Goal: Task Accomplishment & Management: Manage account settings

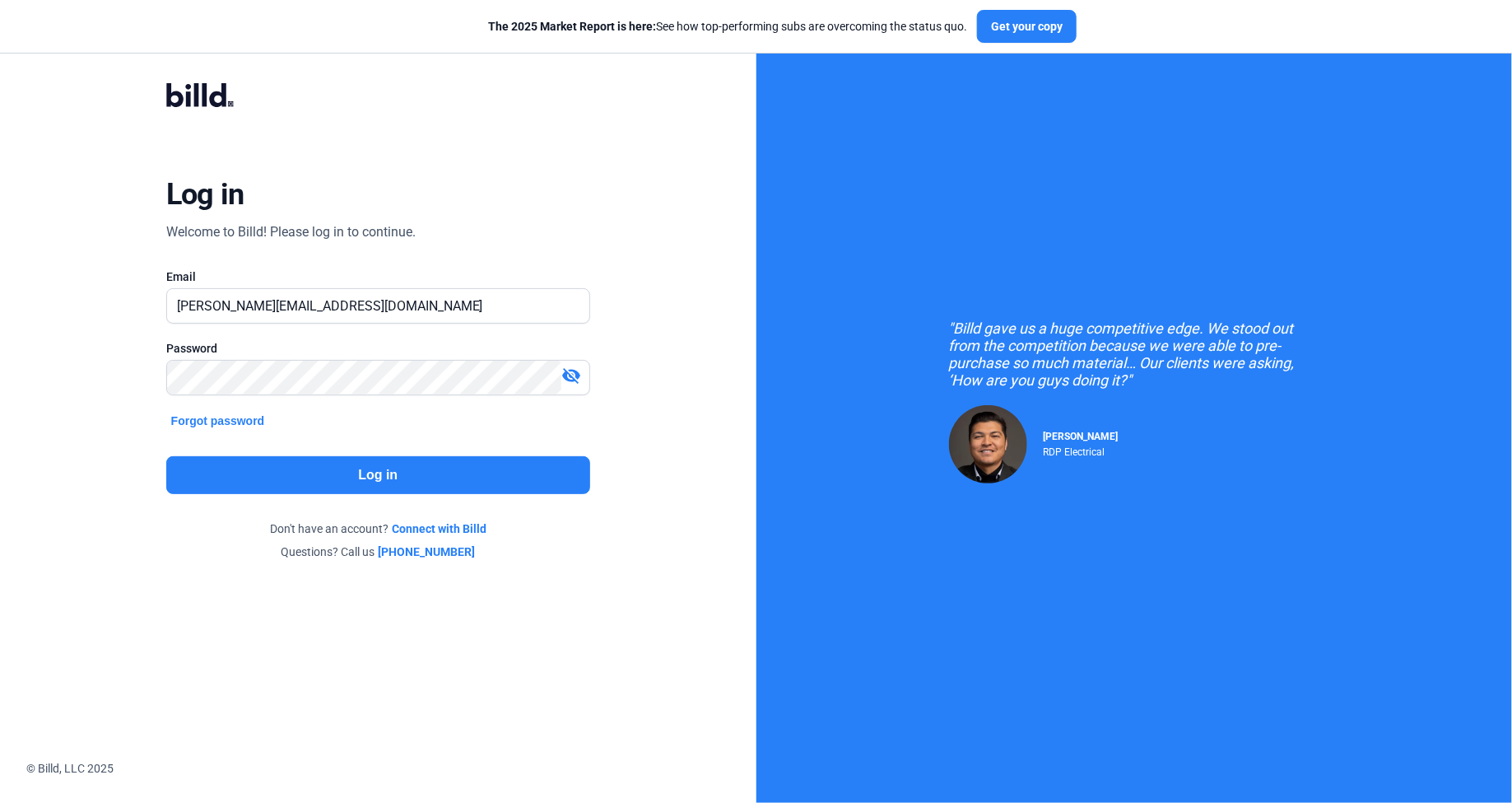
click at [446, 462] on button "Log in" at bounding box center [378, 474] width 424 height 38
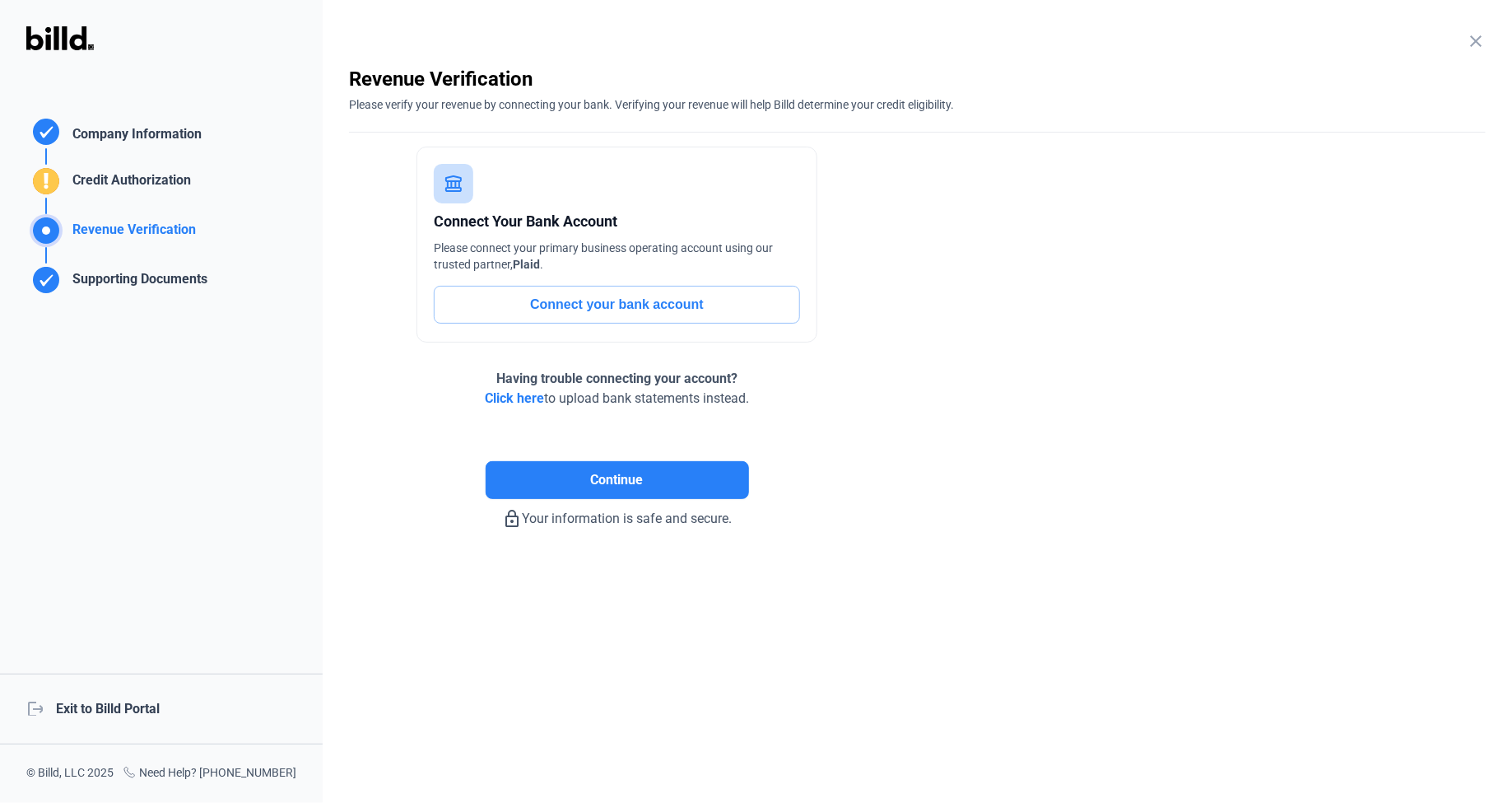
click at [127, 713] on div "logout Exit to Billd Portal" at bounding box center [161, 708] width 323 height 71
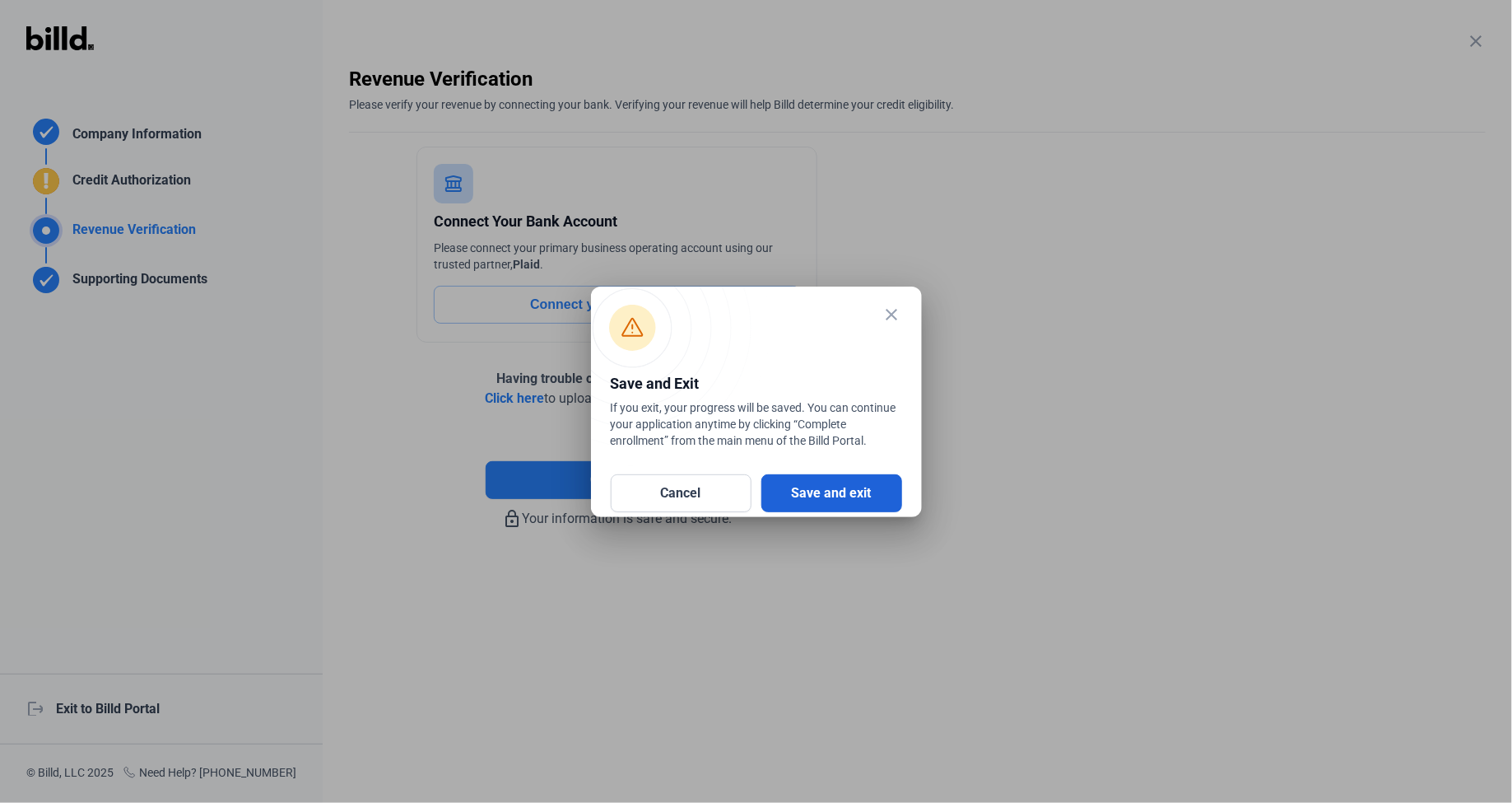
click at [891, 501] on button "Save and exit" at bounding box center [832, 493] width 141 height 38
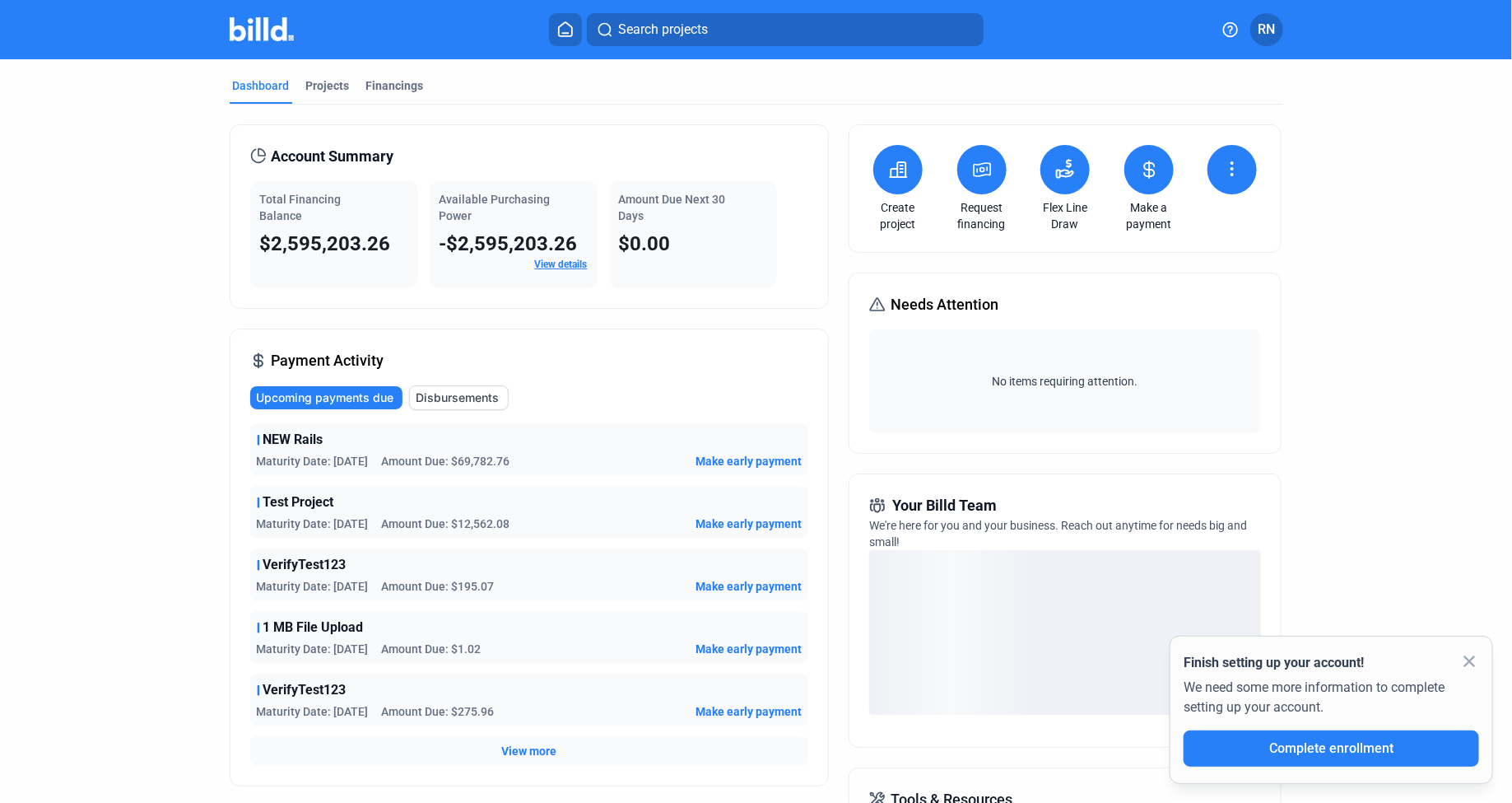
click at [1279, 38] on button "RN" at bounding box center [1266, 29] width 33 height 33
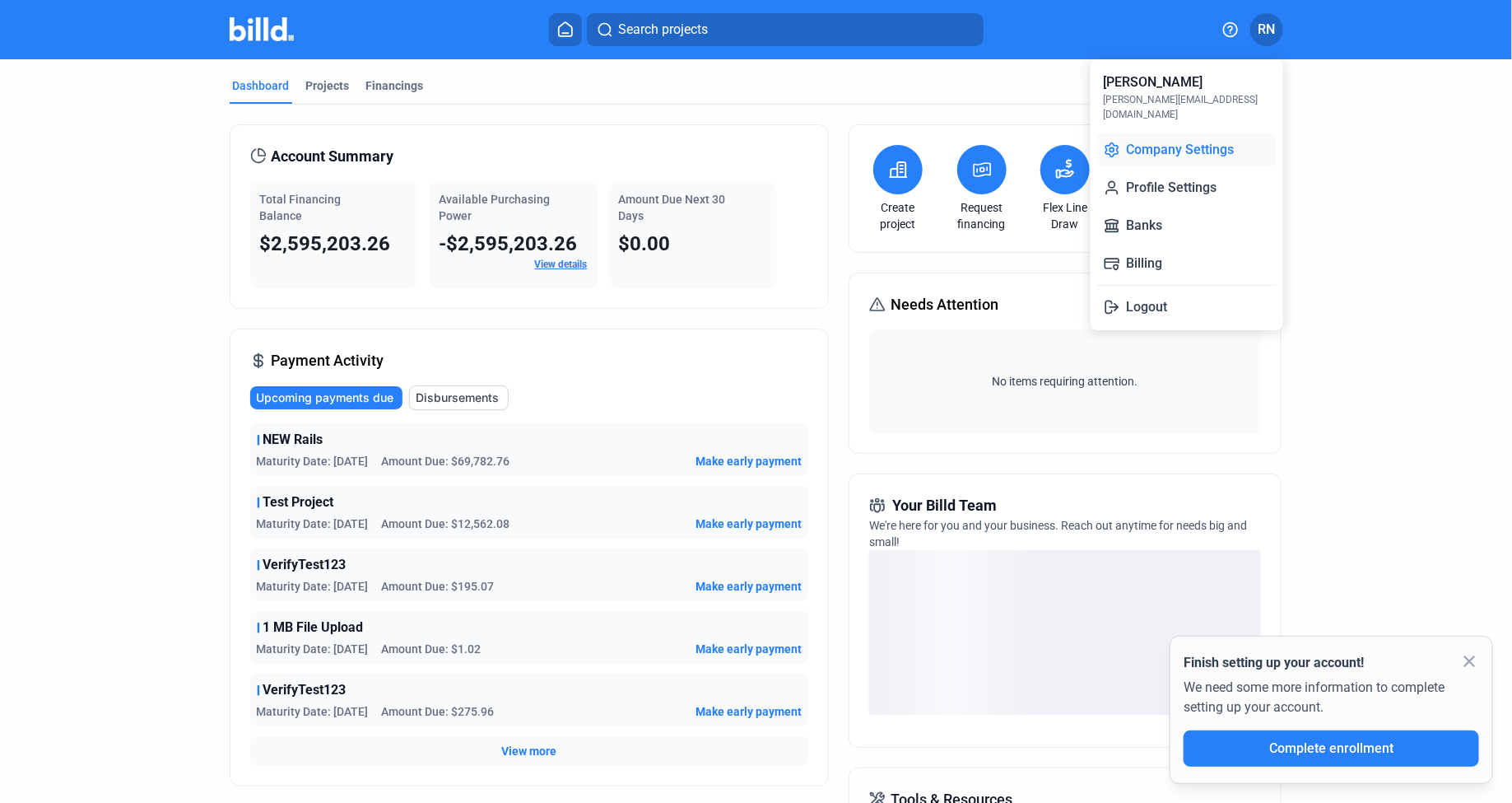
click at [1212, 134] on button "Company Settings" at bounding box center [1187, 150] width 180 height 33
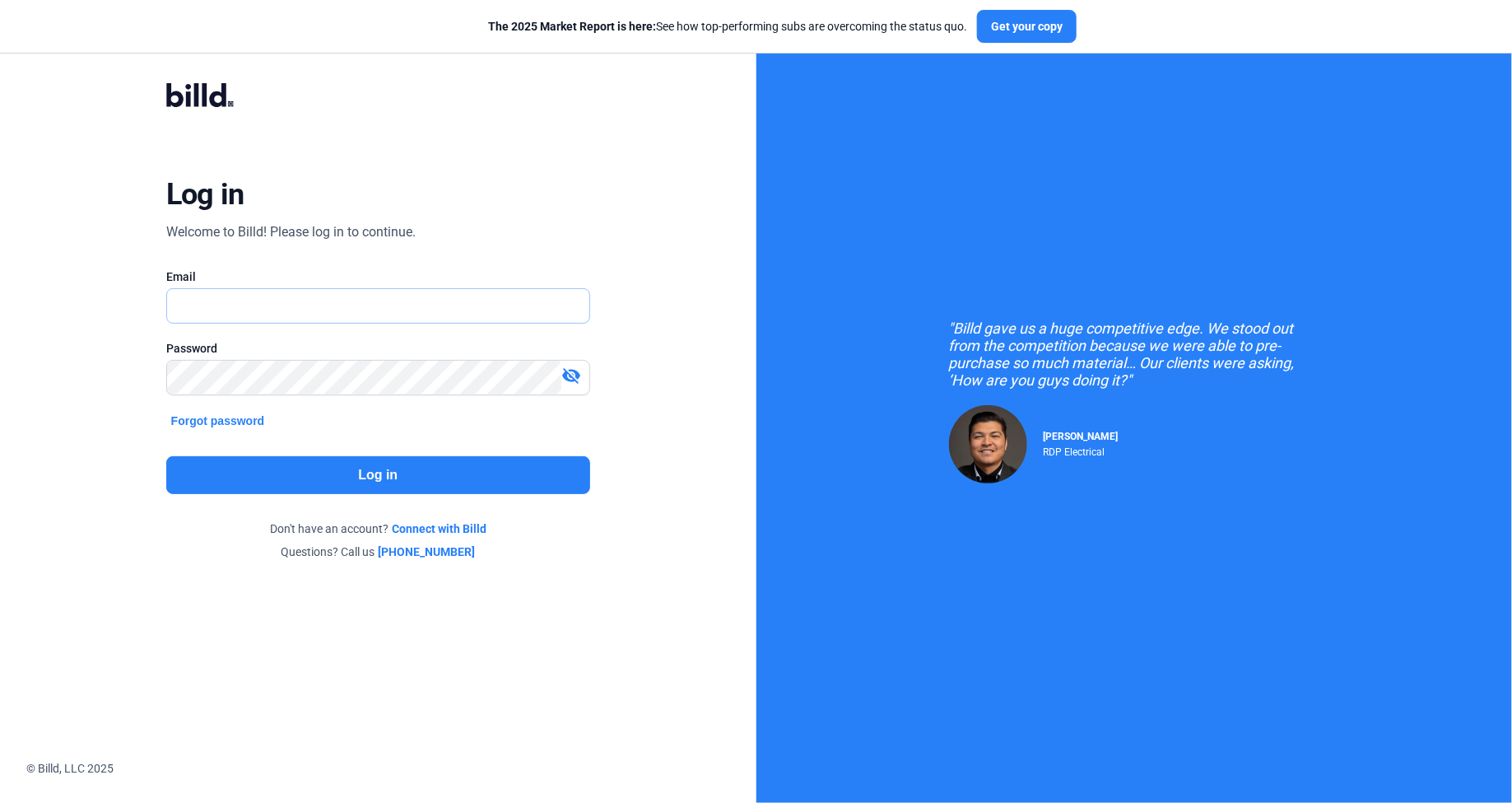
type input "[PERSON_NAME][EMAIL_ADDRESS][DOMAIN_NAME]"
click at [377, 462] on button "Log in" at bounding box center [378, 474] width 424 height 38
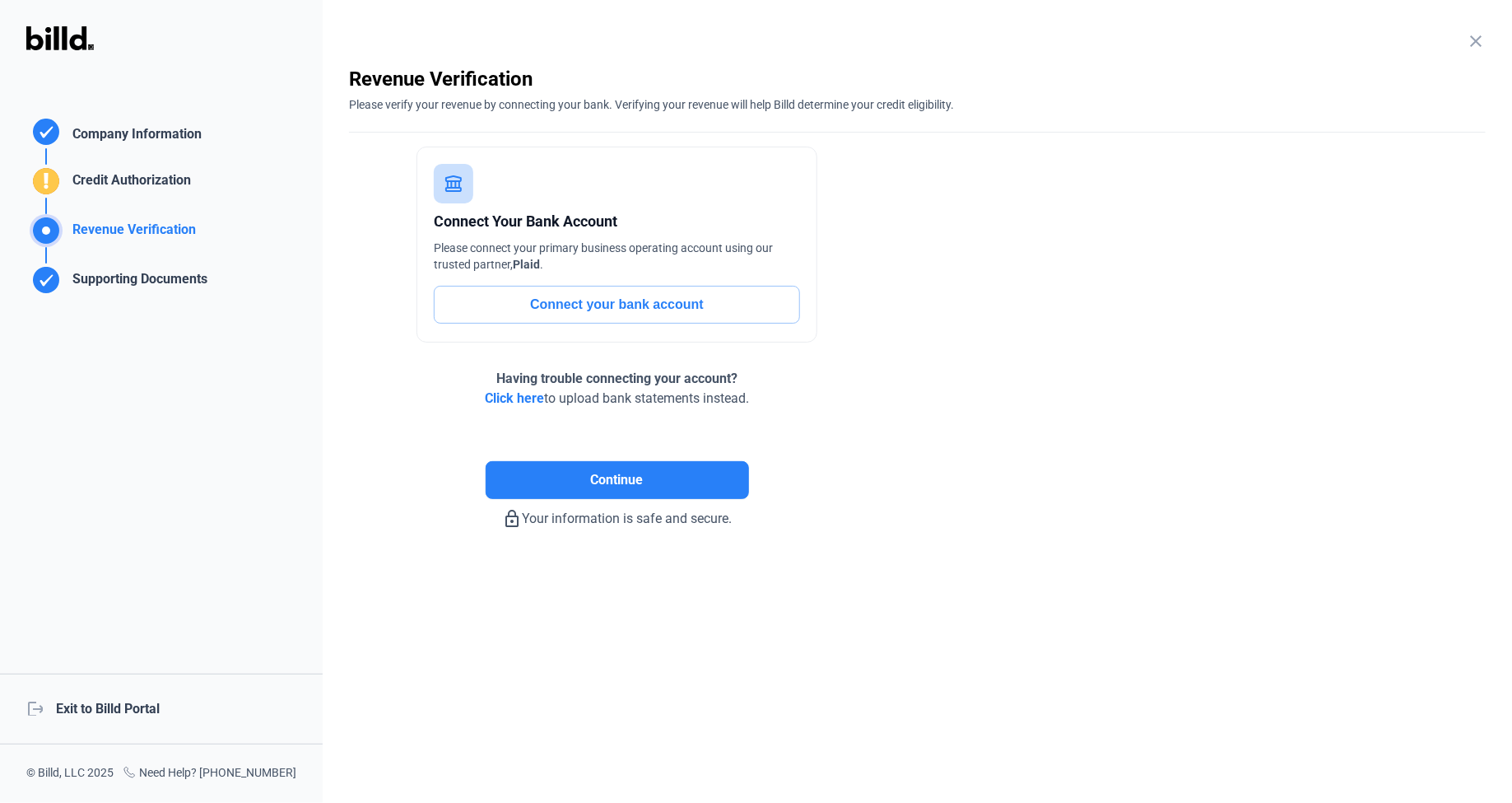
click at [77, 719] on div "logout Exit to Billd Portal" at bounding box center [161, 708] width 323 height 71
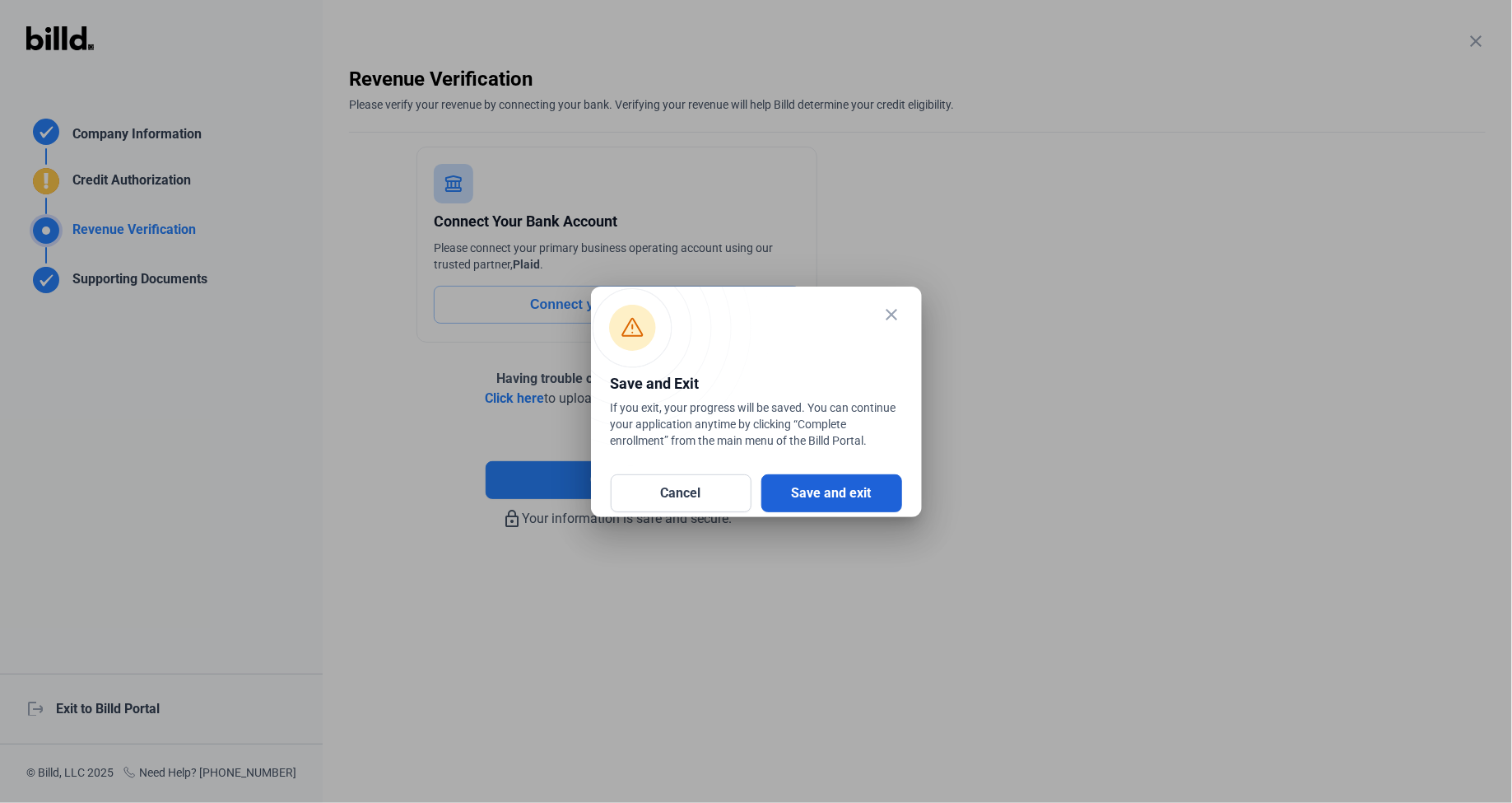
click at [785, 482] on button "Save and exit" at bounding box center [832, 493] width 141 height 38
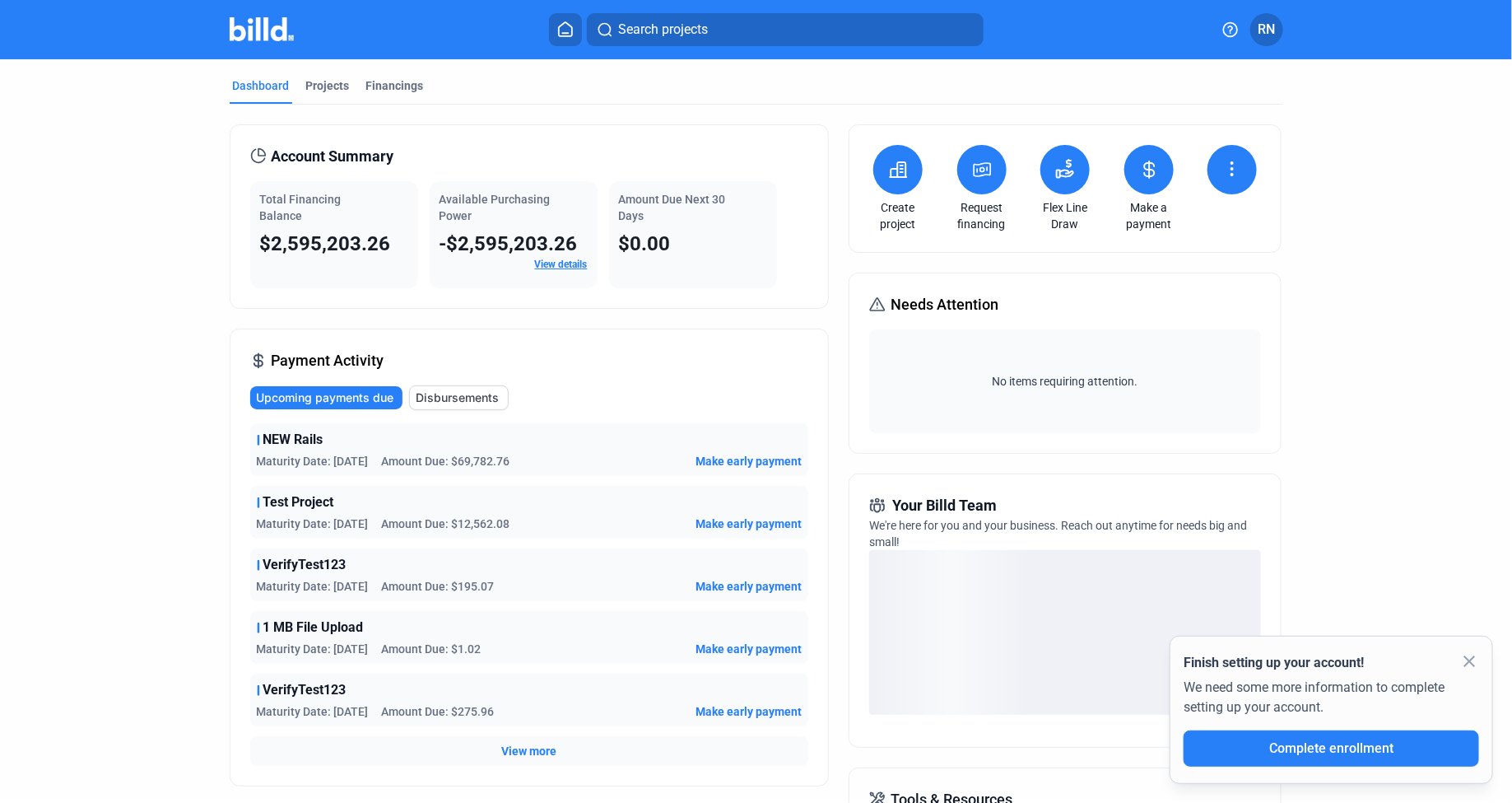
click at [1268, 36] on span "RN" at bounding box center [1266, 29] width 17 height 20
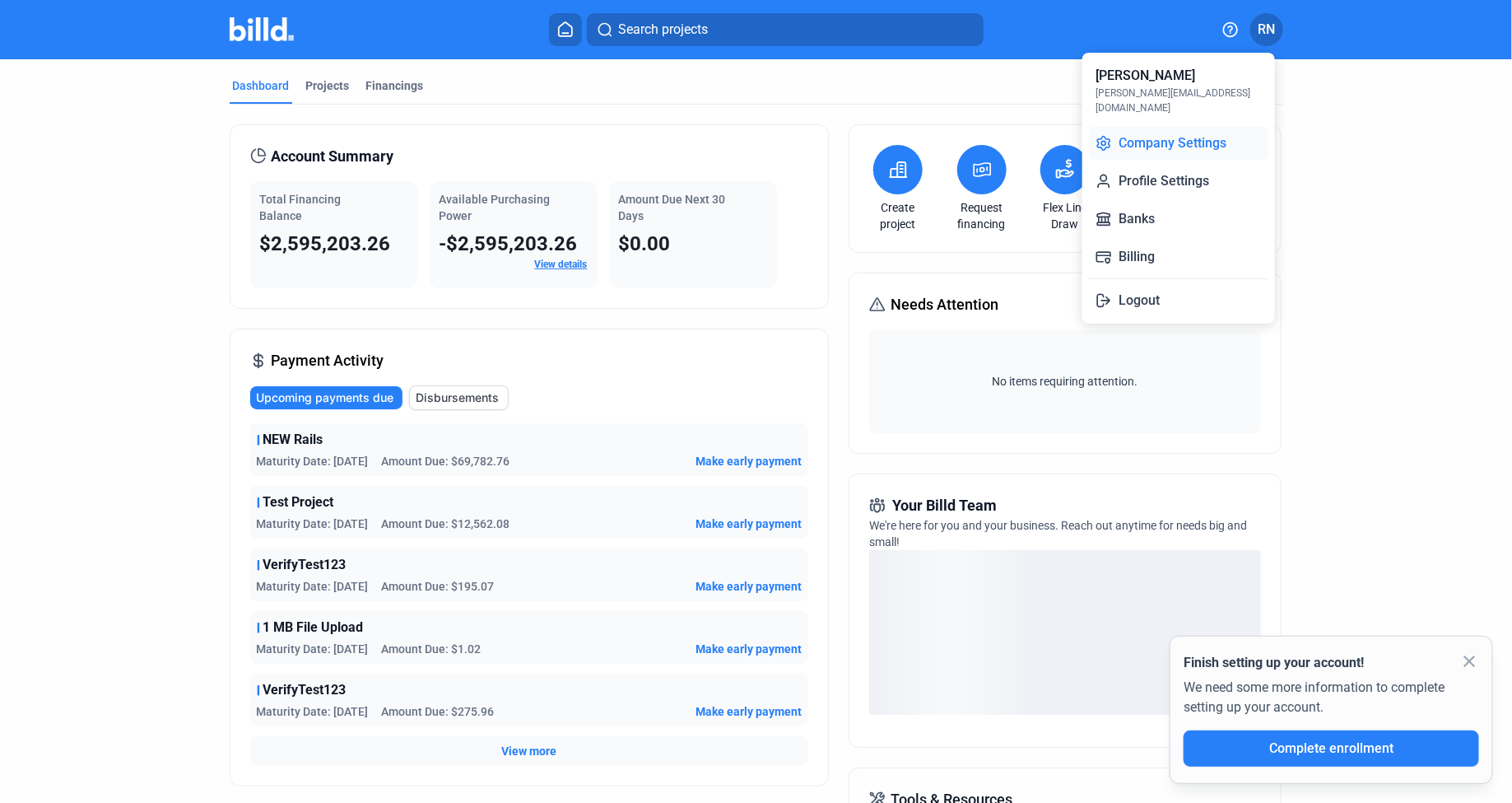
click at [1203, 131] on button "Company Settings" at bounding box center [1179, 143] width 180 height 33
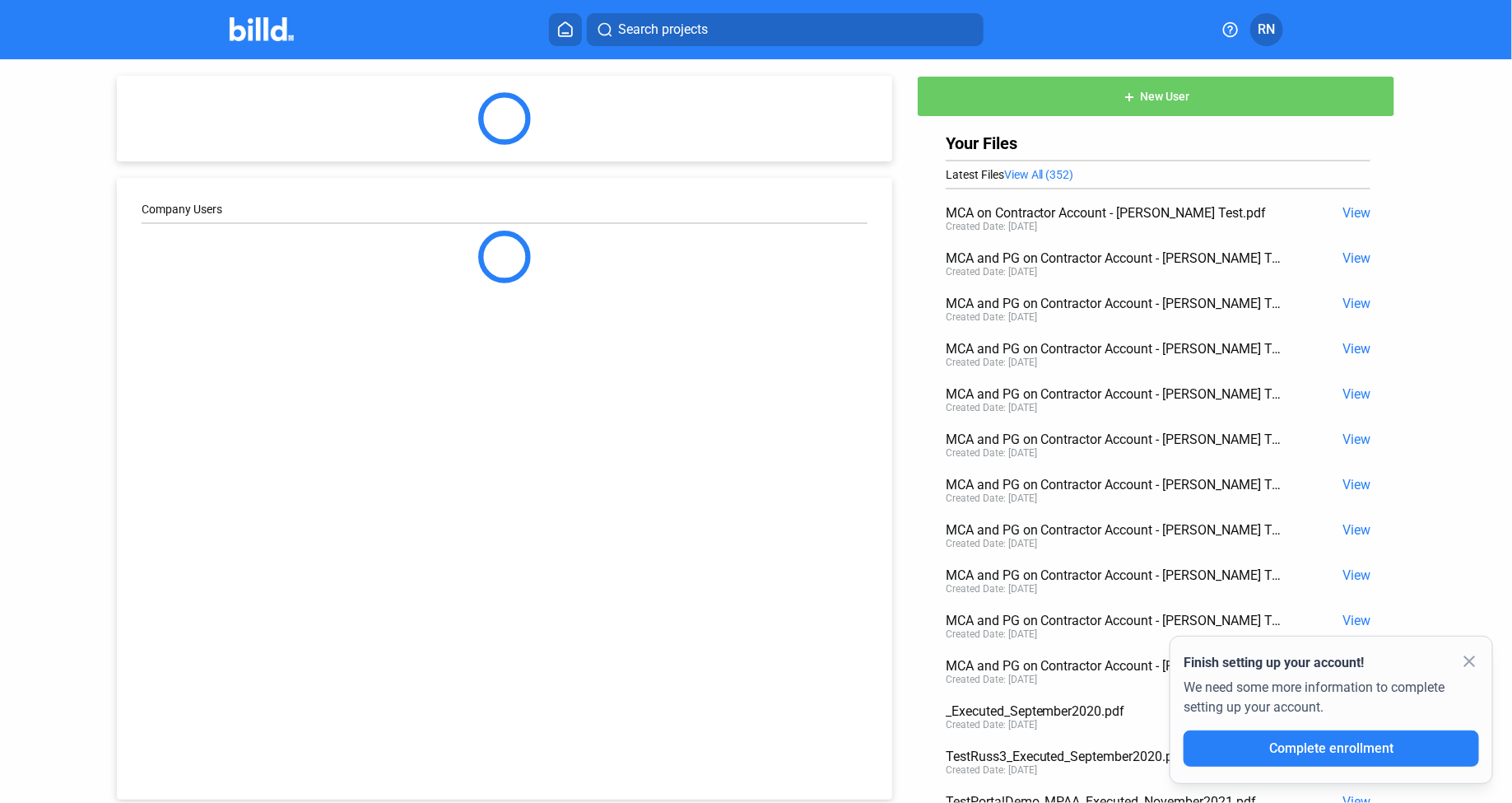
click at [1470, 658] on mat-icon "close" at bounding box center [1469, 661] width 20 height 20
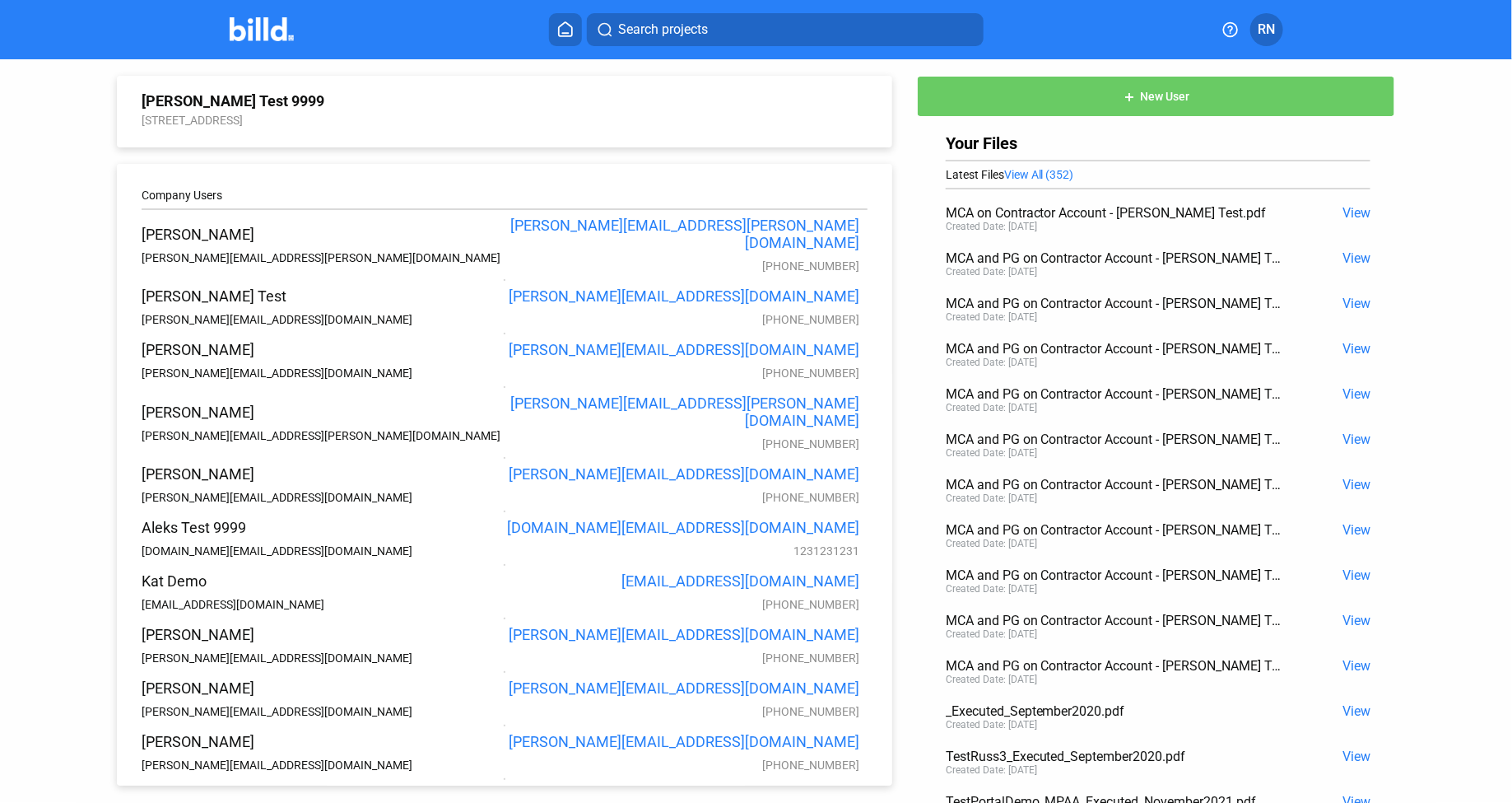
click at [1308, 20] on div "Search projects RN" at bounding box center [756, 29] width 1277 height 33
click at [1279, 41] on profile-dropdown "RN" at bounding box center [1266, 29] width 33 height 33
click at [1268, 34] on span "RN" at bounding box center [1266, 29] width 17 height 20
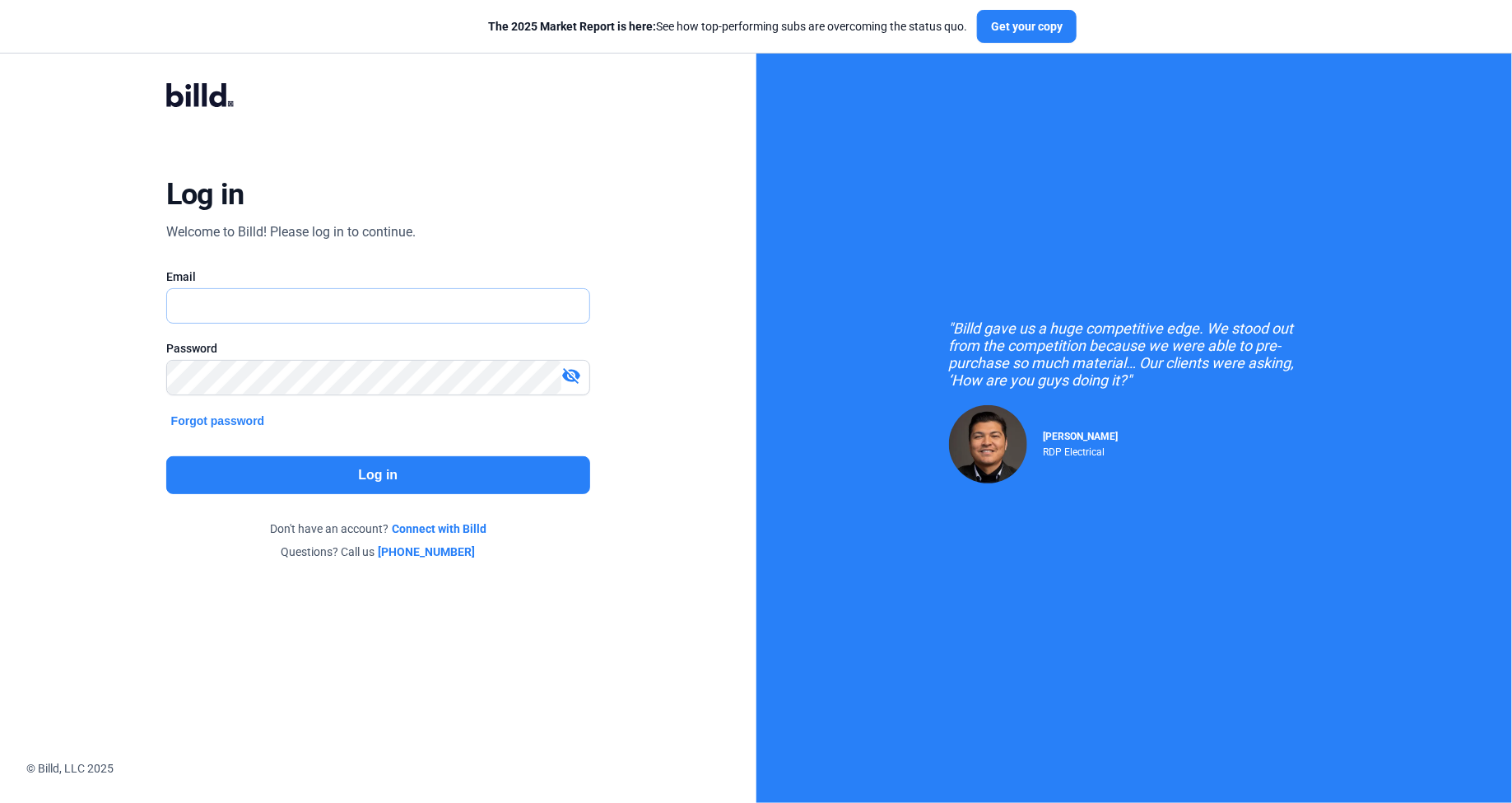
type input "[PERSON_NAME][EMAIL_ADDRESS][DOMAIN_NAME]"
click at [398, 469] on button "Log in" at bounding box center [378, 474] width 424 height 38
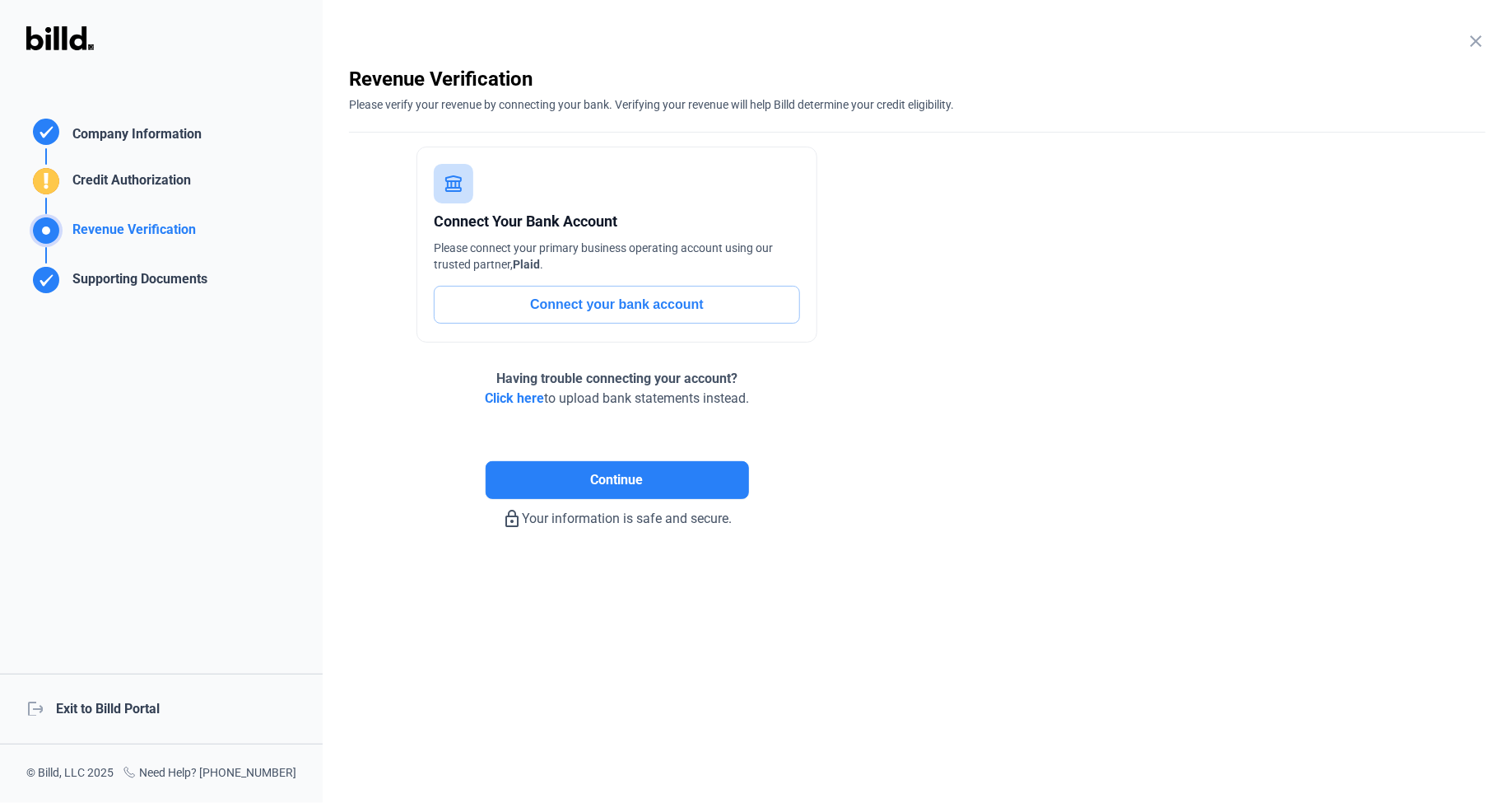
click at [102, 678] on div "logout Exit to Billd Portal" at bounding box center [161, 708] width 323 height 71
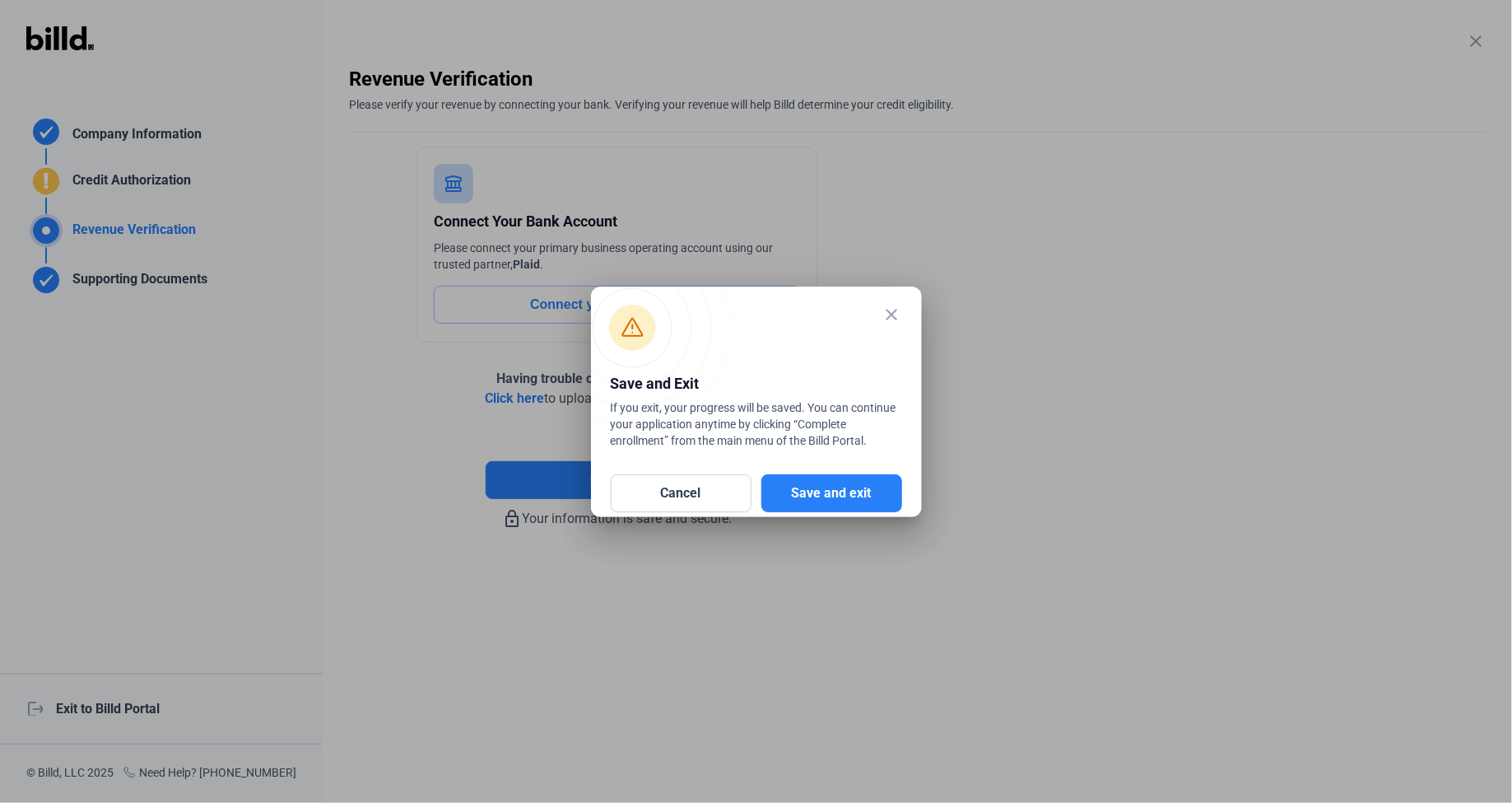
click at [834, 470] on div "Cancel Save and exit" at bounding box center [757, 483] width 292 height 57
click at [834, 479] on button "Save and exit" at bounding box center [832, 493] width 141 height 38
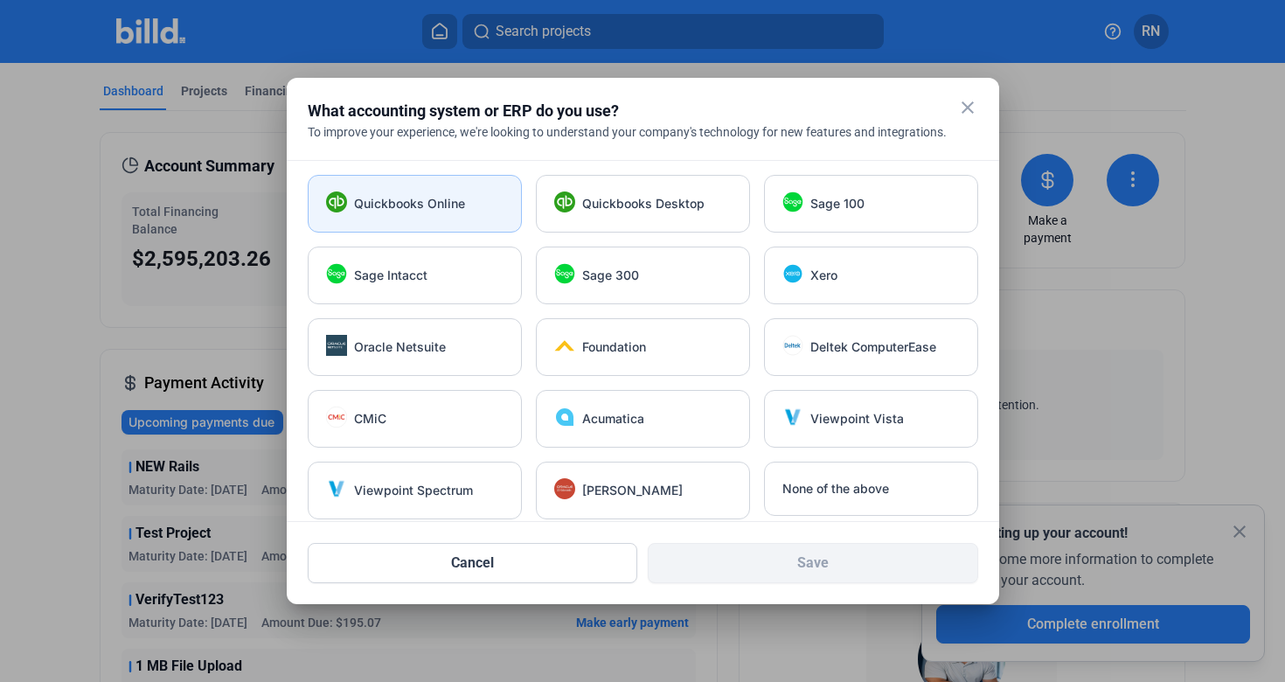
click at [351, 211] on div "Quickbooks Online" at bounding box center [415, 204] width 214 height 58
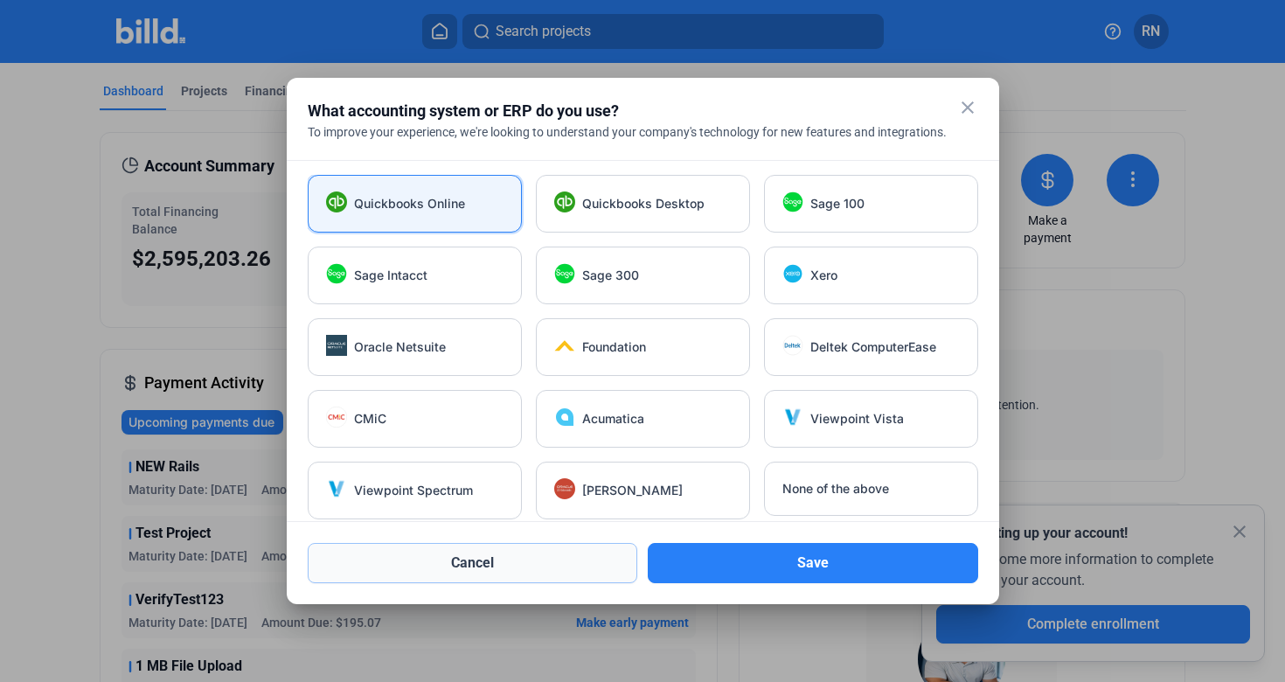
click at [592, 575] on button "Cancel" at bounding box center [473, 563] width 331 height 40
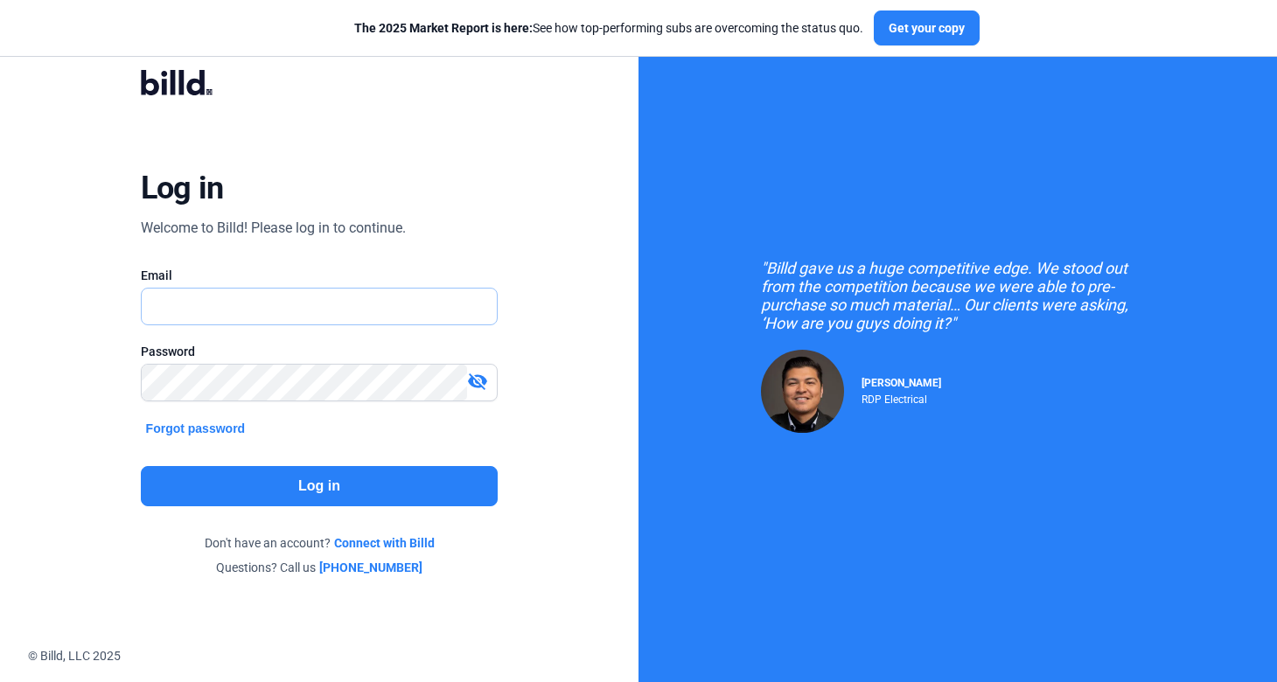
type input "[PERSON_NAME][EMAIL_ADDRESS][DOMAIN_NAME]"
click at [251, 513] on div "Log in Welcome to Billd! Please log in to continue. Email russell@billd.com Pas…" at bounding box center [319, 323] width 460 height 557
click at [288, 484] on button "Log in" at bounding box center [320, 486] width 358 height 40
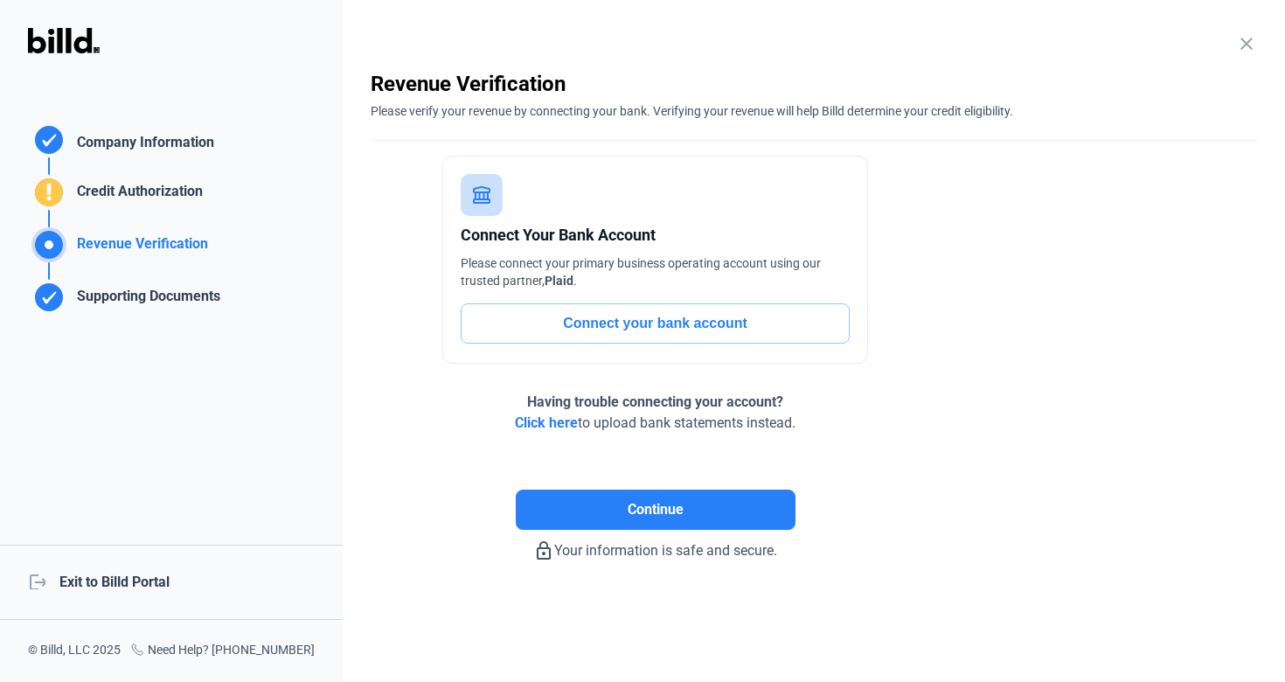
click at [126, 573] on div "logout Exit to Billd Portal" at bounding box center [171, 582] width 343 height 75
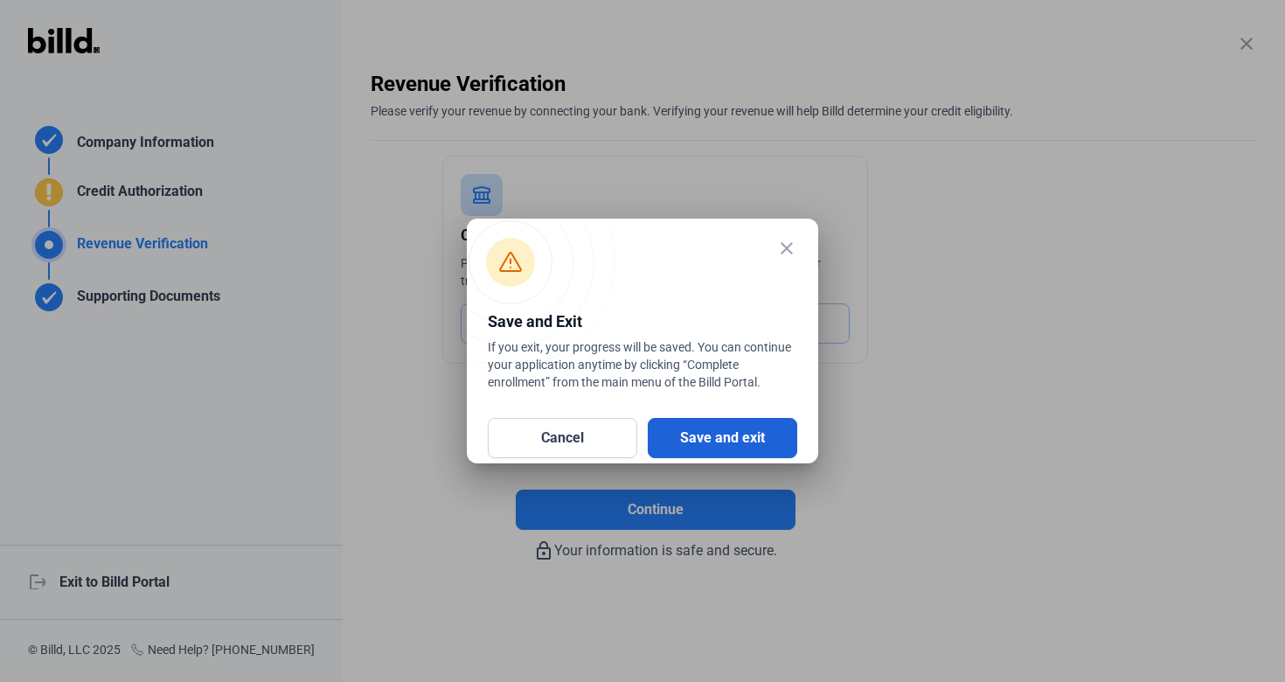
click at [690, 428] on button "Save and exit" at bounding box center [723, 438] width 150 height 40
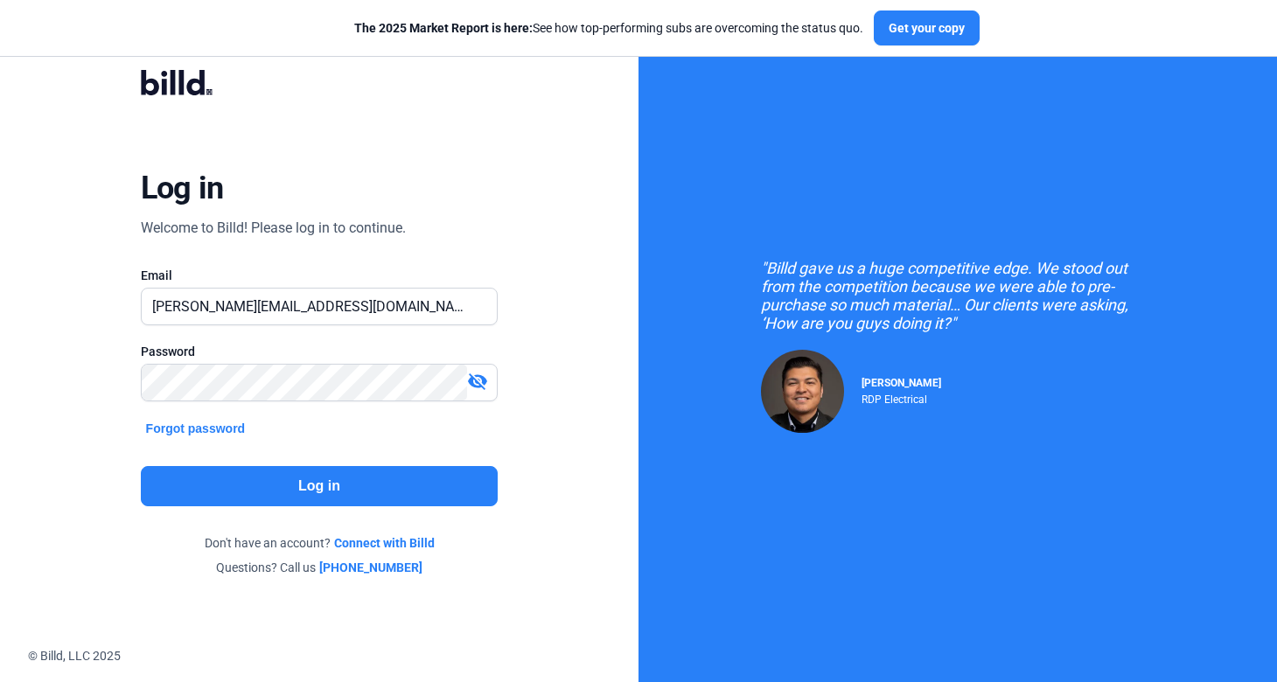
click at [314, 476] on button "Log in" at bounding box center [320, 486] width 358 height 40
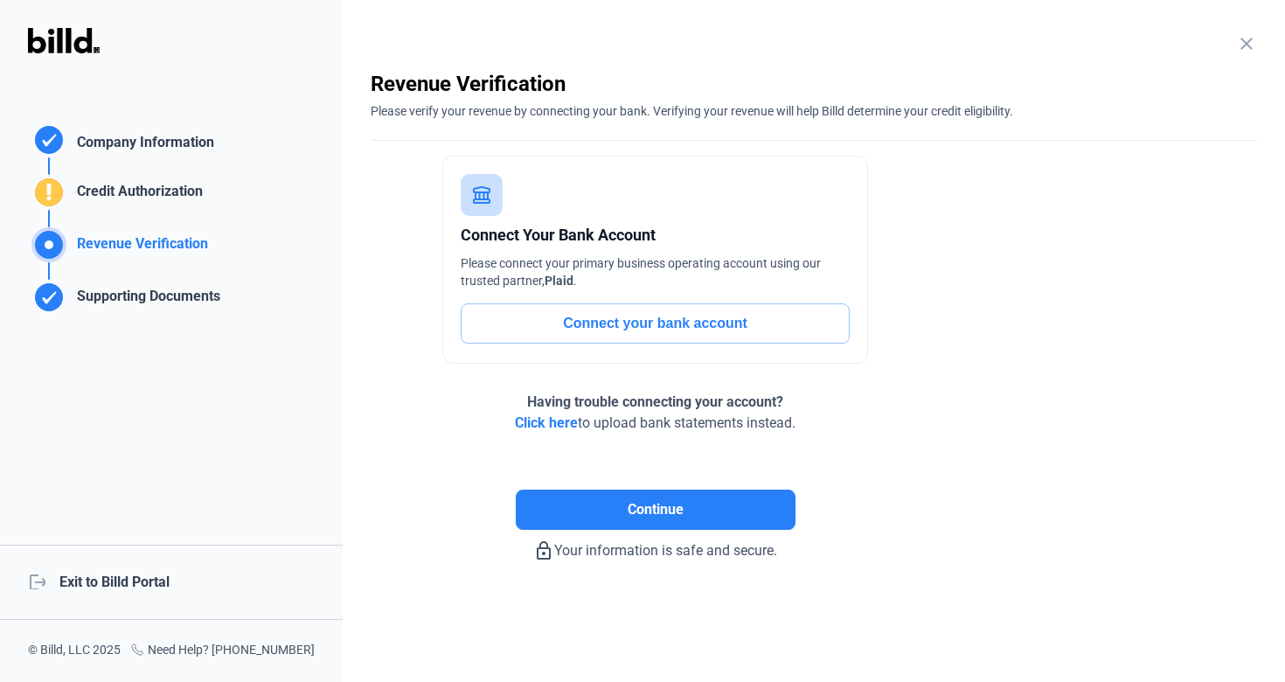
click at [116, 568] on div "logout Exit to Billd Portal" at bounding box center [171, 582] width 343 height 75
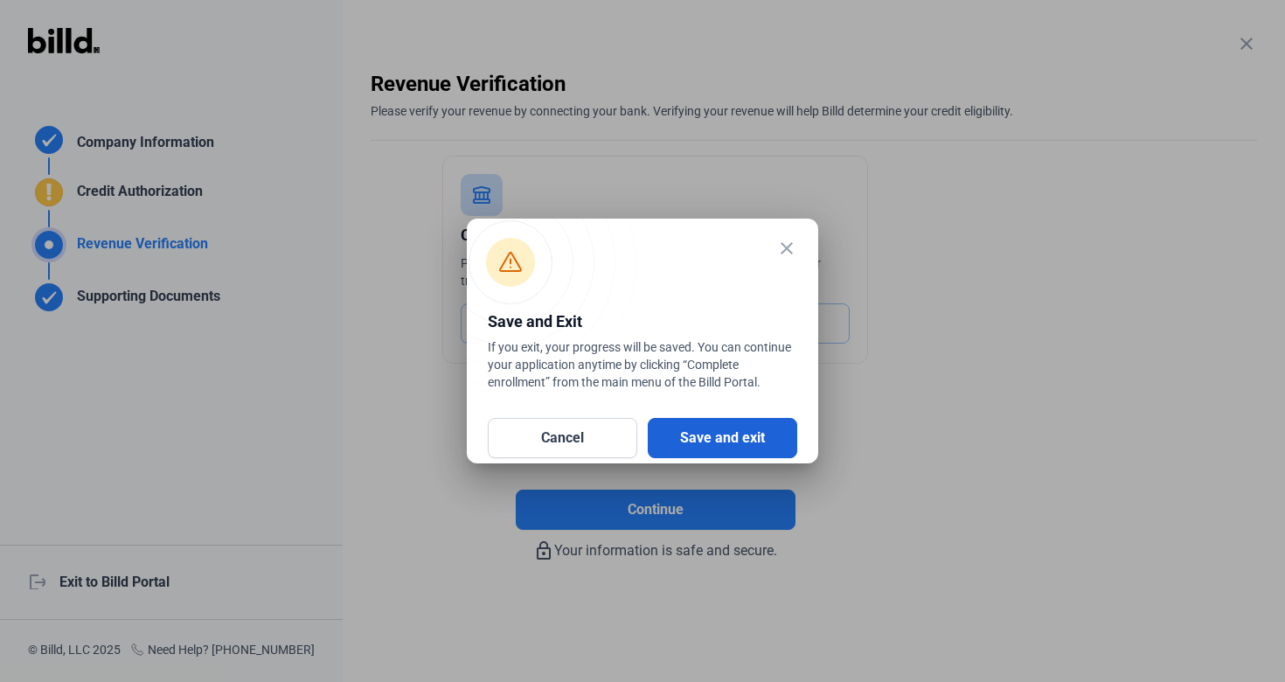
click at [742, 430] on button "Save and exit" at bounding box center [723, 438] width 150 height 40
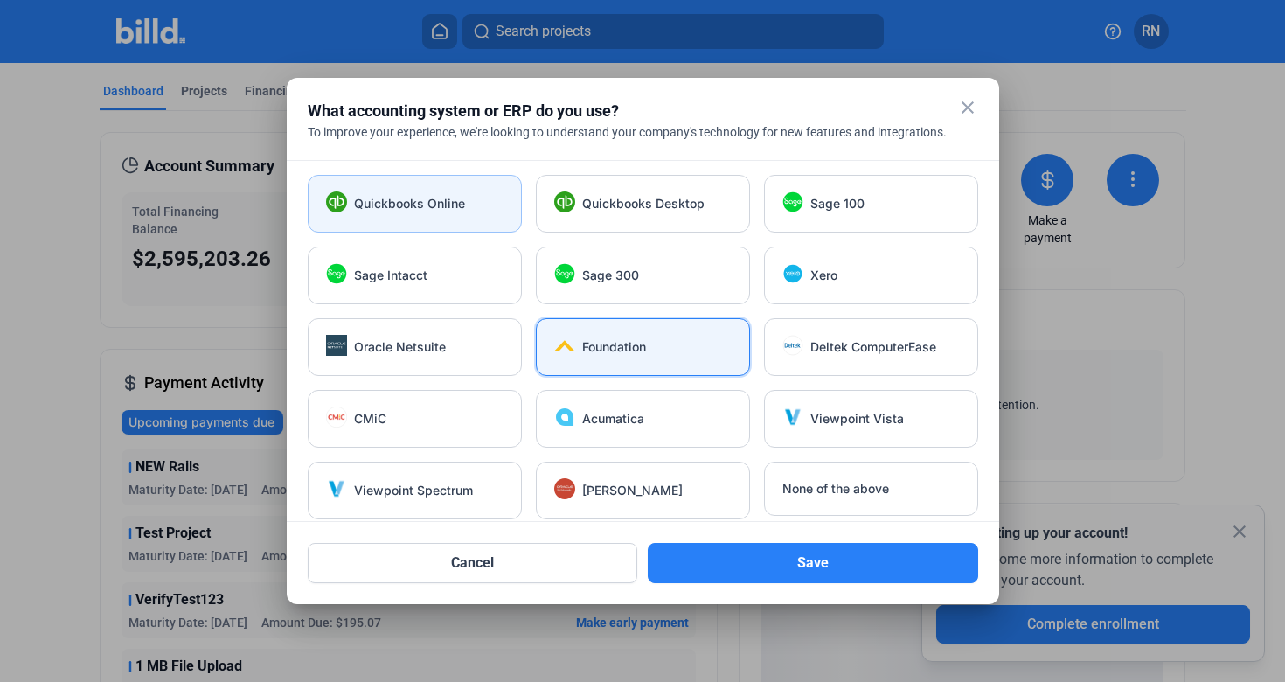
click at [419, 221] on div "Quickbooks Online" at bounding box center [415, 204] width 214 height 58
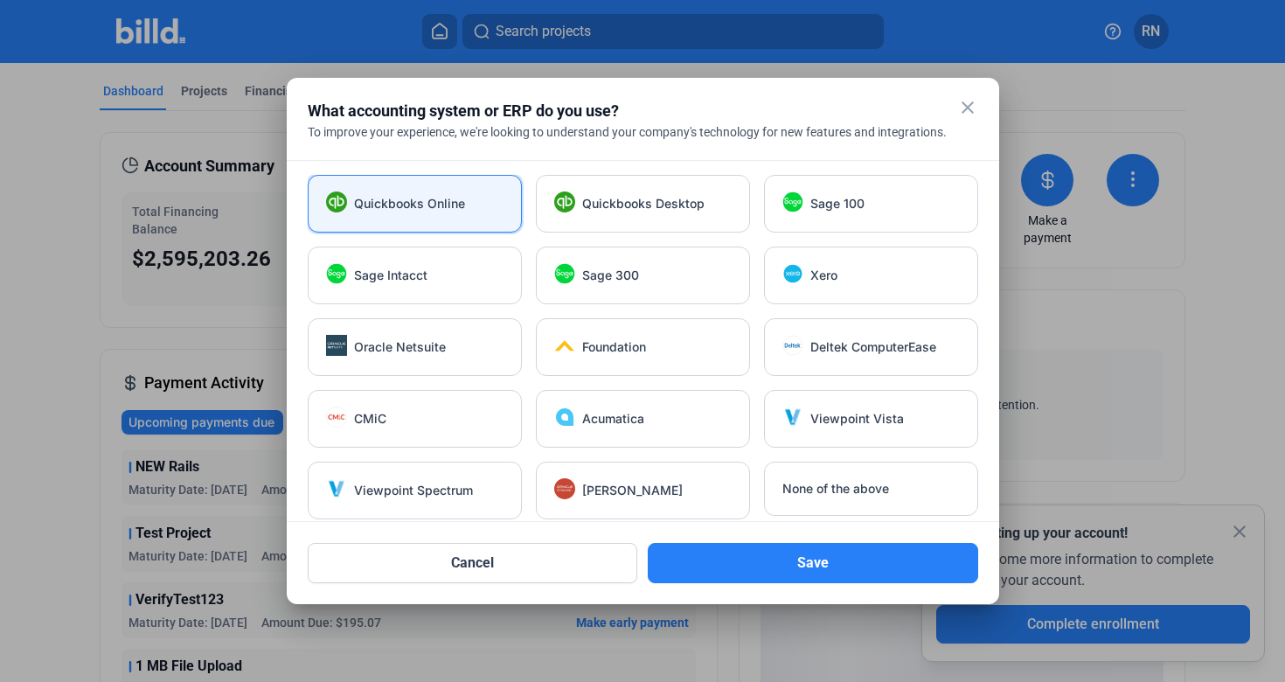
click at [555, 312] on div "Quickbooks Online Quickbooks Desktop Sage 100 Sage Intacct Sage 300 Xero Oracle…" at bounding box center [643, 347] width 671 height 345
click at [597, 335] on div "Foundation" at bounding box center [643, 347] width 214 height 58
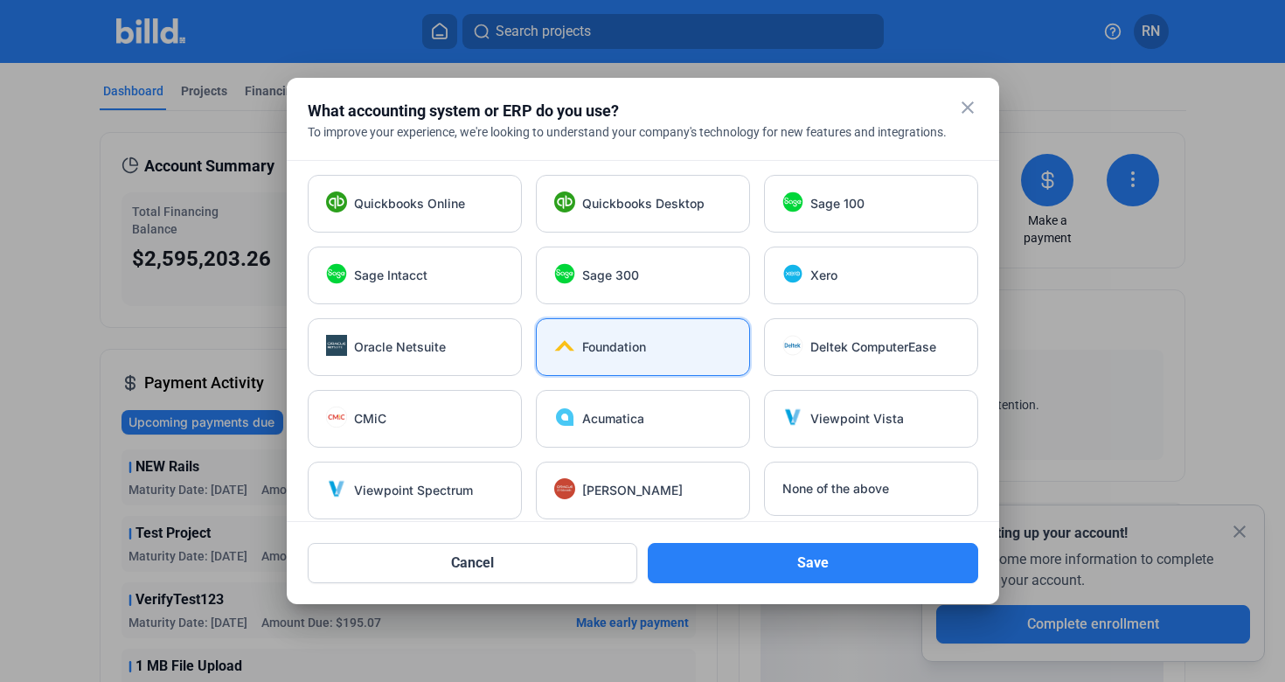
click at [971, 107] on mat-icon "close" at bounding box center [967, 107] width 21 height 21
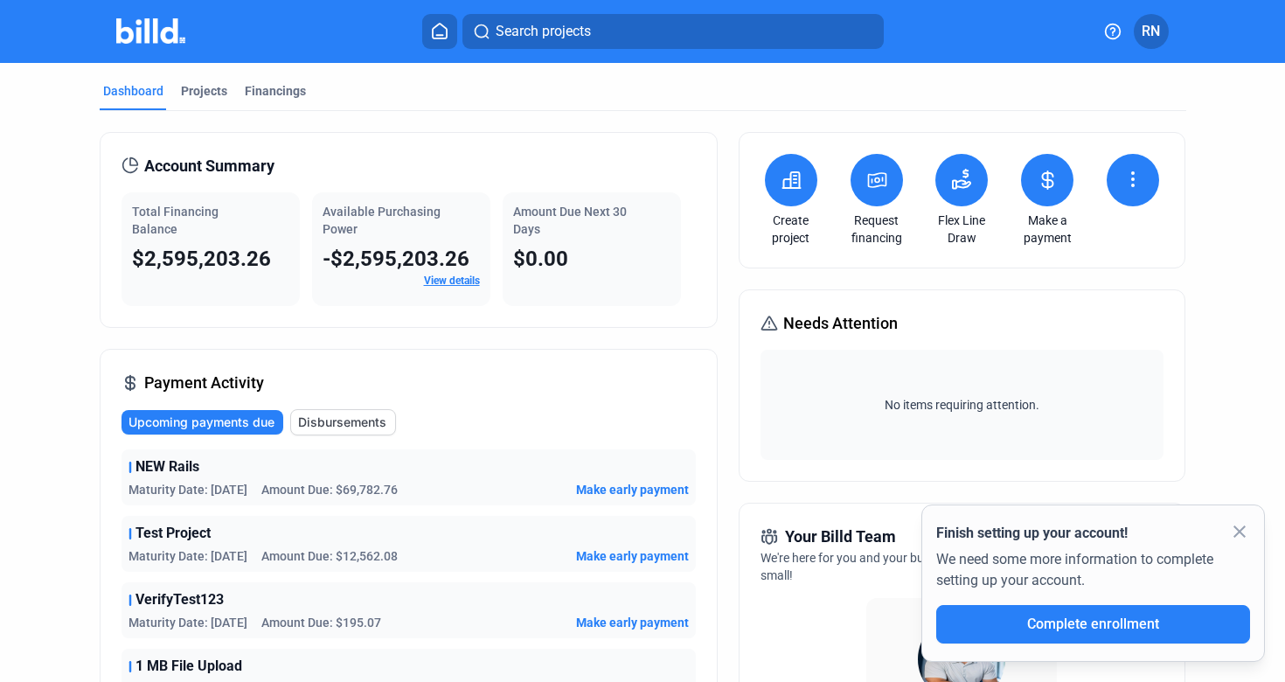
click at [1172, 33] on div "Search projects RN" at bounding box center [642, 31] width 1257 height 35
click at [1152, 35] on span "RN" at bounding box center [1151, 31] width 18 height 21
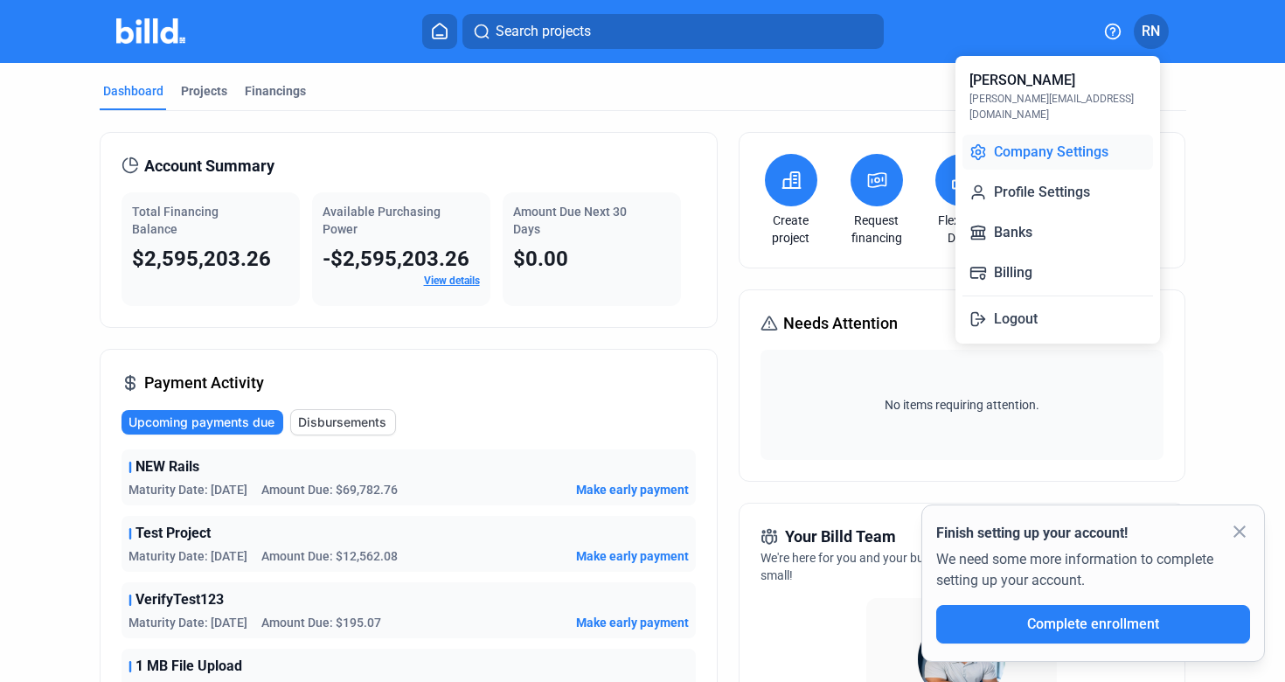
click at [1100, 143] on button "Company Settings" at bounding box center [1058, 152] width 191 height 35
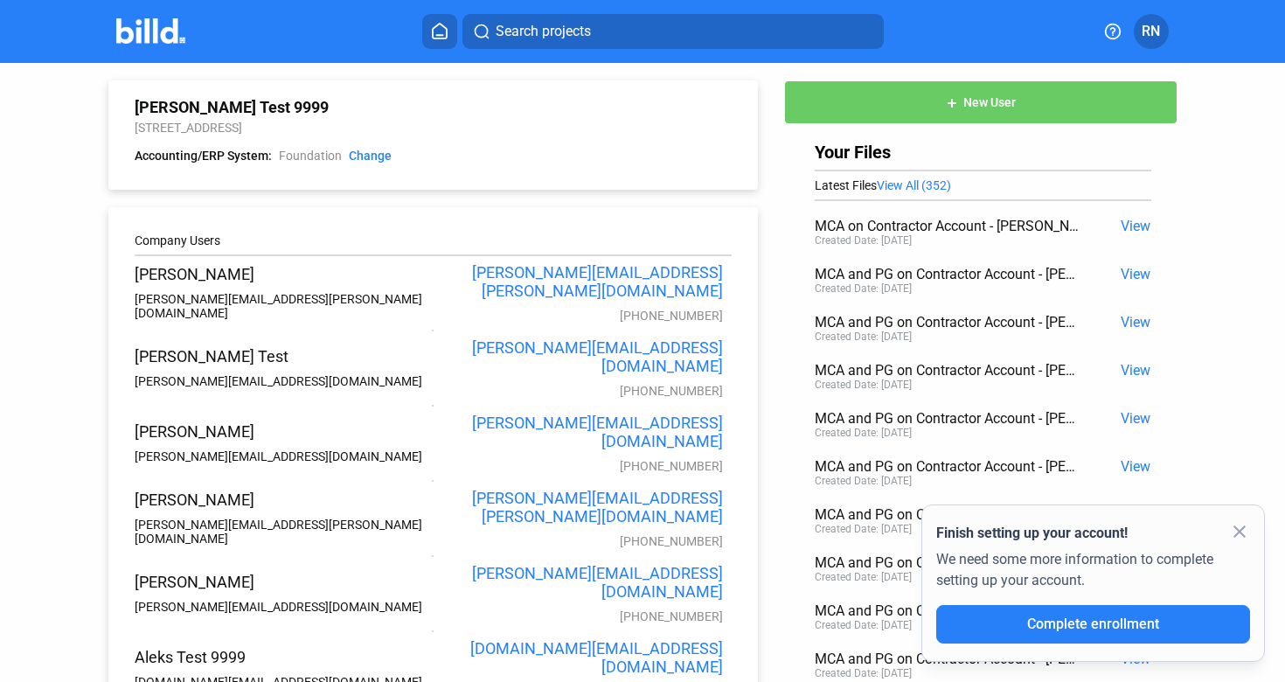
click at [1239, 532] on mat-icon "close" at bounding box center [1239, 531] width 21 height 21
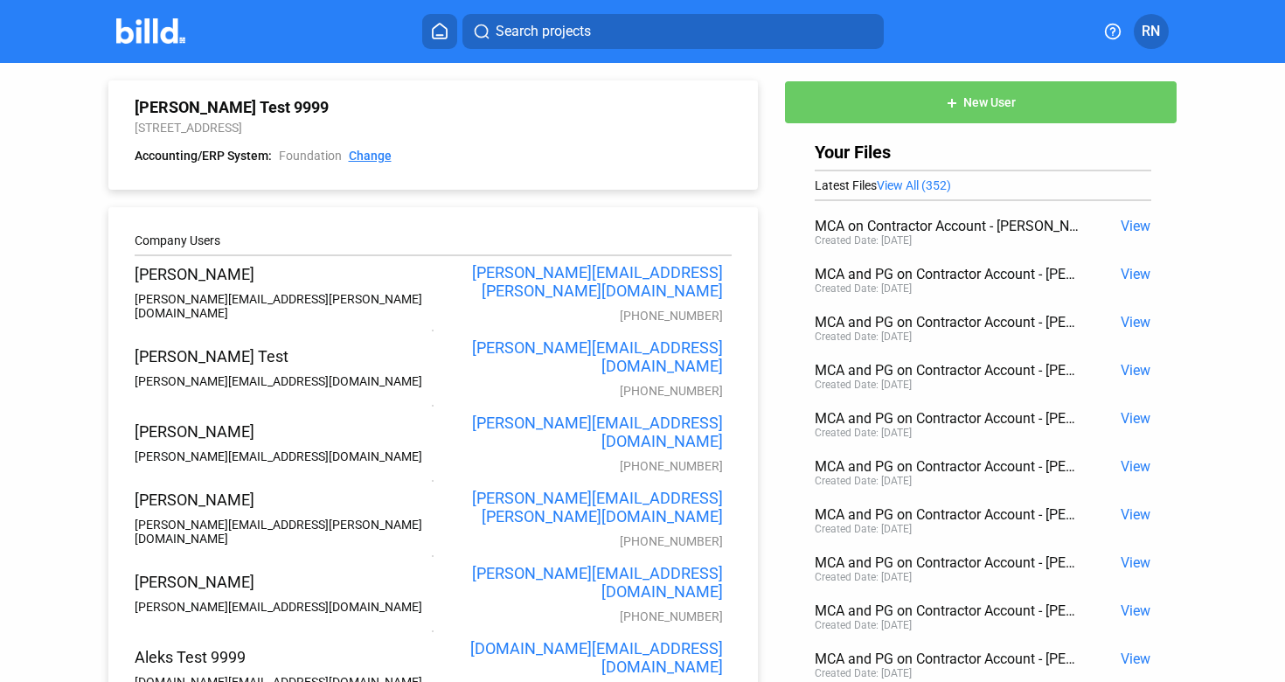
click at [382, 163] on link "Change" at bounding box center [370, 156] width 43 height 17
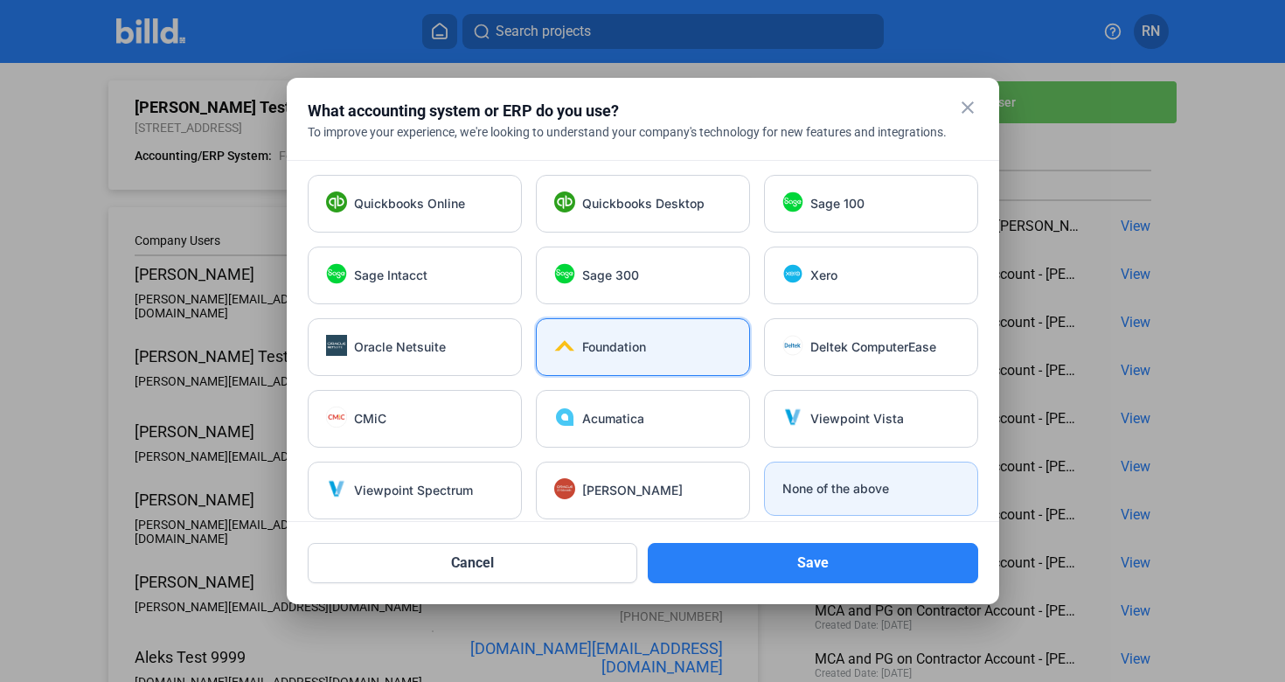
click at [963, 503] on div "None of the above" at bounding box center [871, 489] width 214 height 54
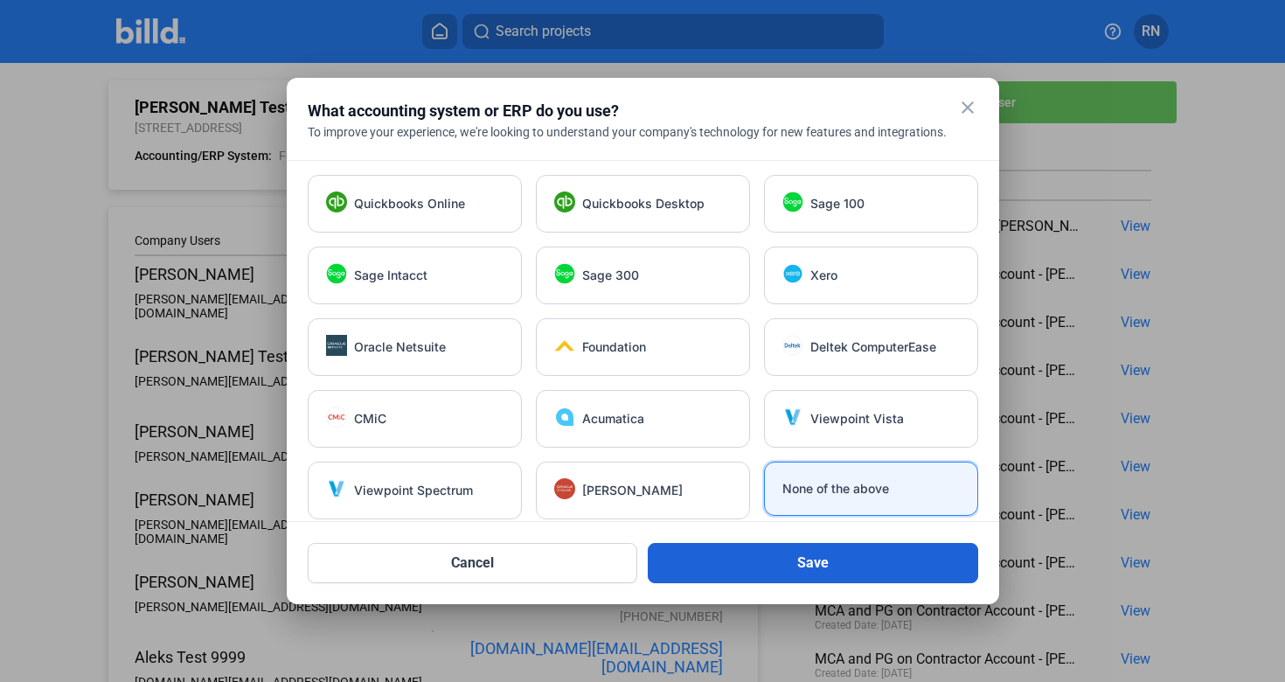
click at [935, 566] on button "Save" at bounding box center [813, 563] width 331 height 40
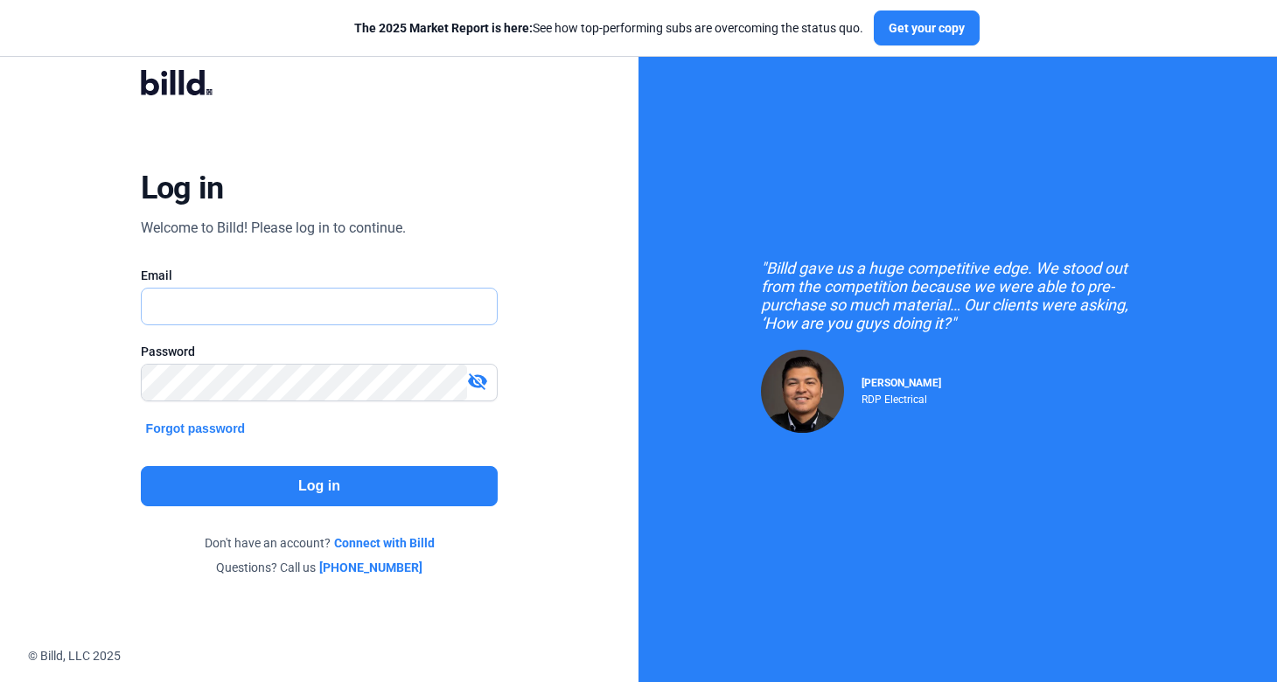
type input "[PERSON_NAME][EMAIL_ADDRESS][DOMAIN_NAME]"
click at [281, 505] on button "Log in" at bounding box center [320, 486] width 358 height 40
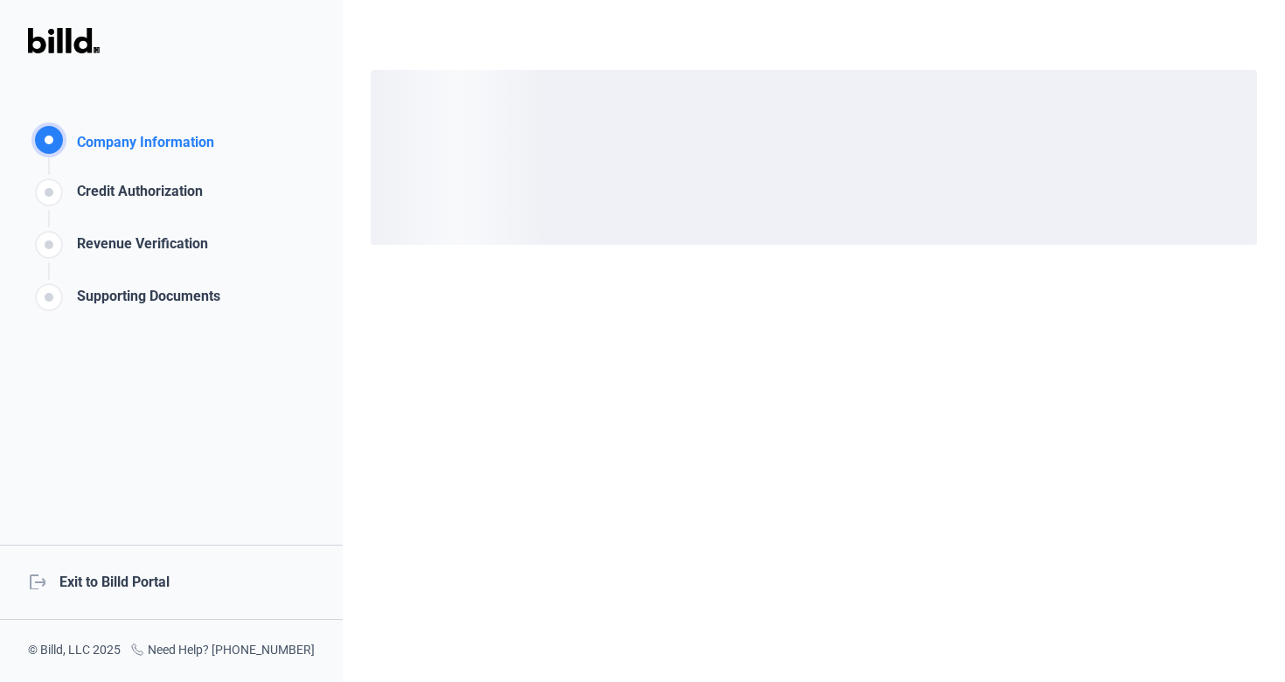
click at [154, 589] on div "logout Exit to Billd Portal" at bounding box center [171, 582] width 343 height 75
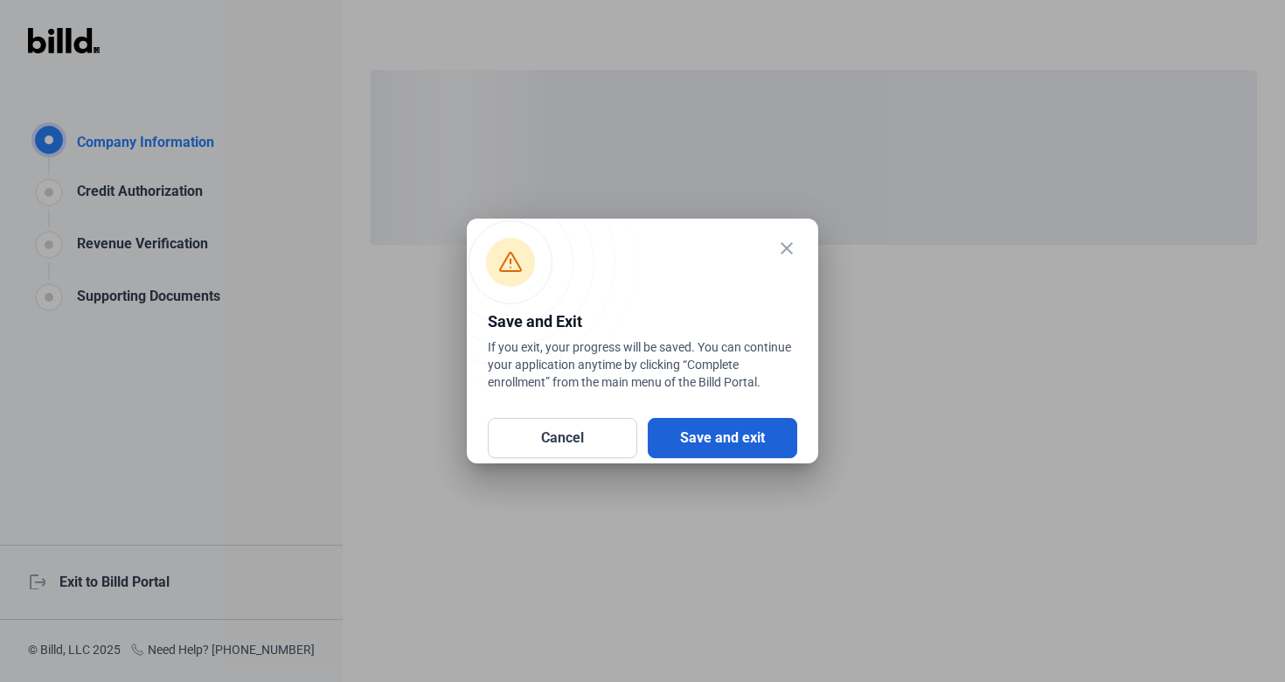
click at [748, 451] on button "Save and exit" at bounding box center [723, 438] width 150 height 40
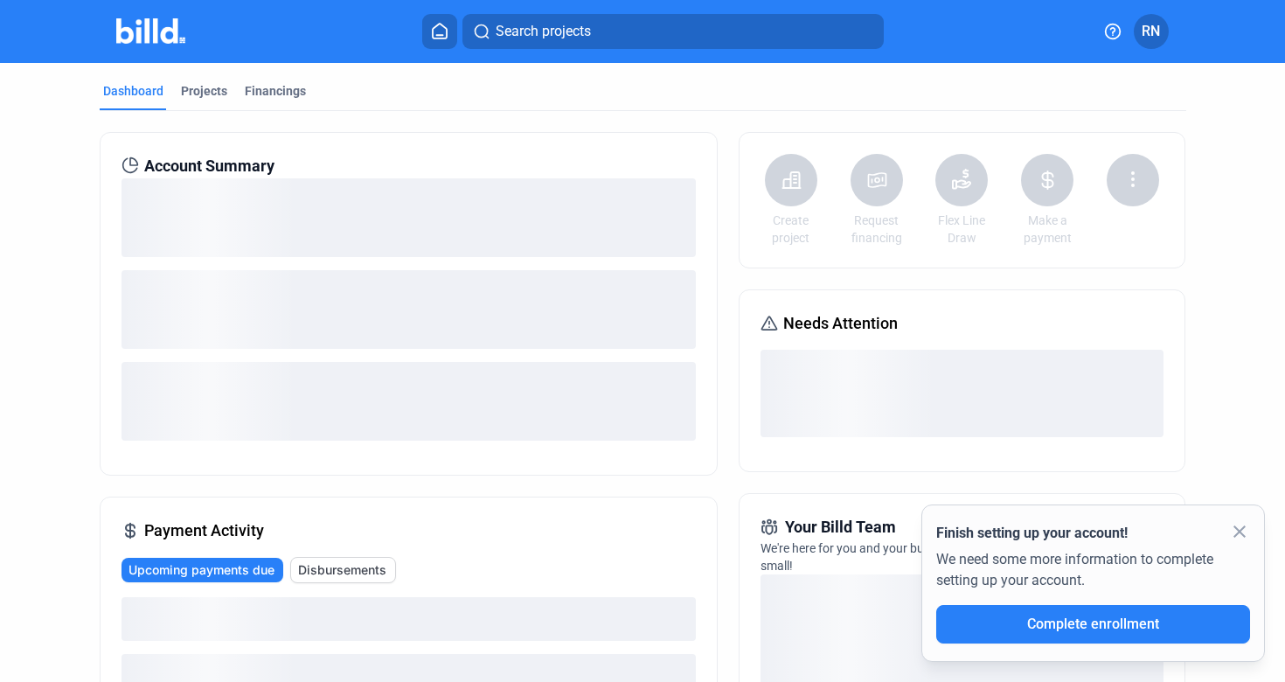
click at [1160, 42] on button "RN" at bounding box center [1151, 31] width 35 height 35
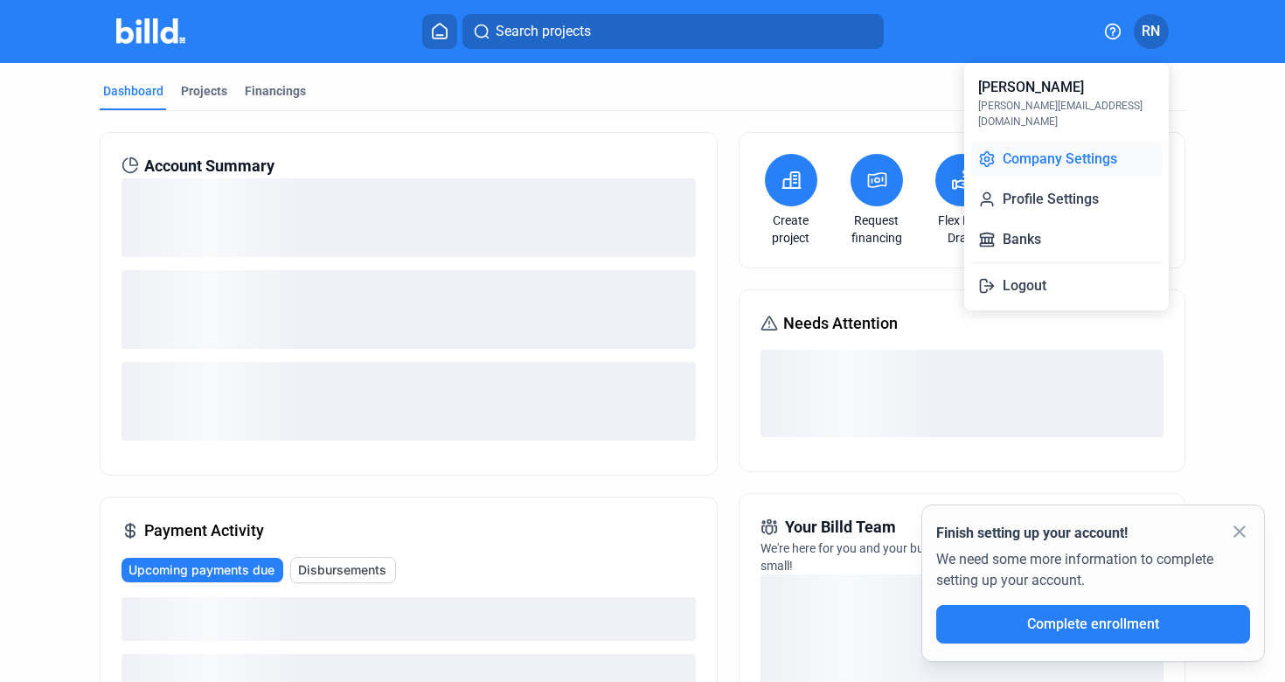
click at [1082, 143] on button "Company Settings" at bounding box center [1066, 159] width 191 height 35
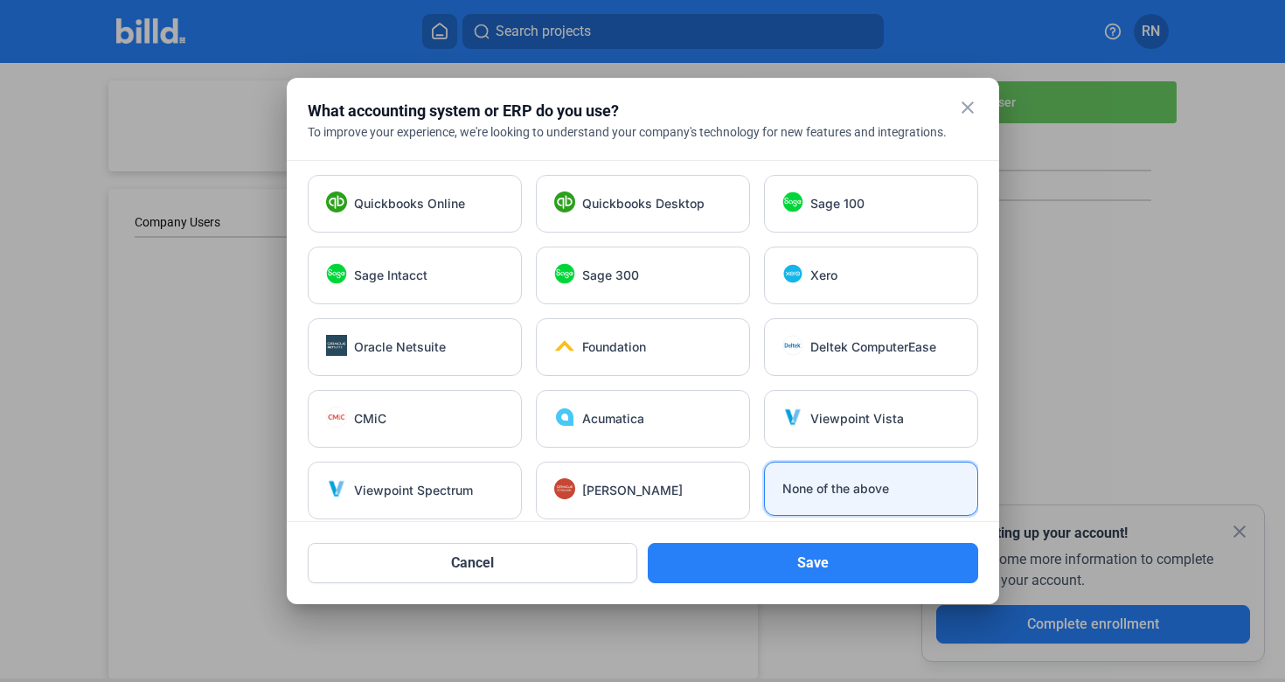
click at [967, 114] on mat-icon "close" at bounding box center [967, 107] width 21 height 21
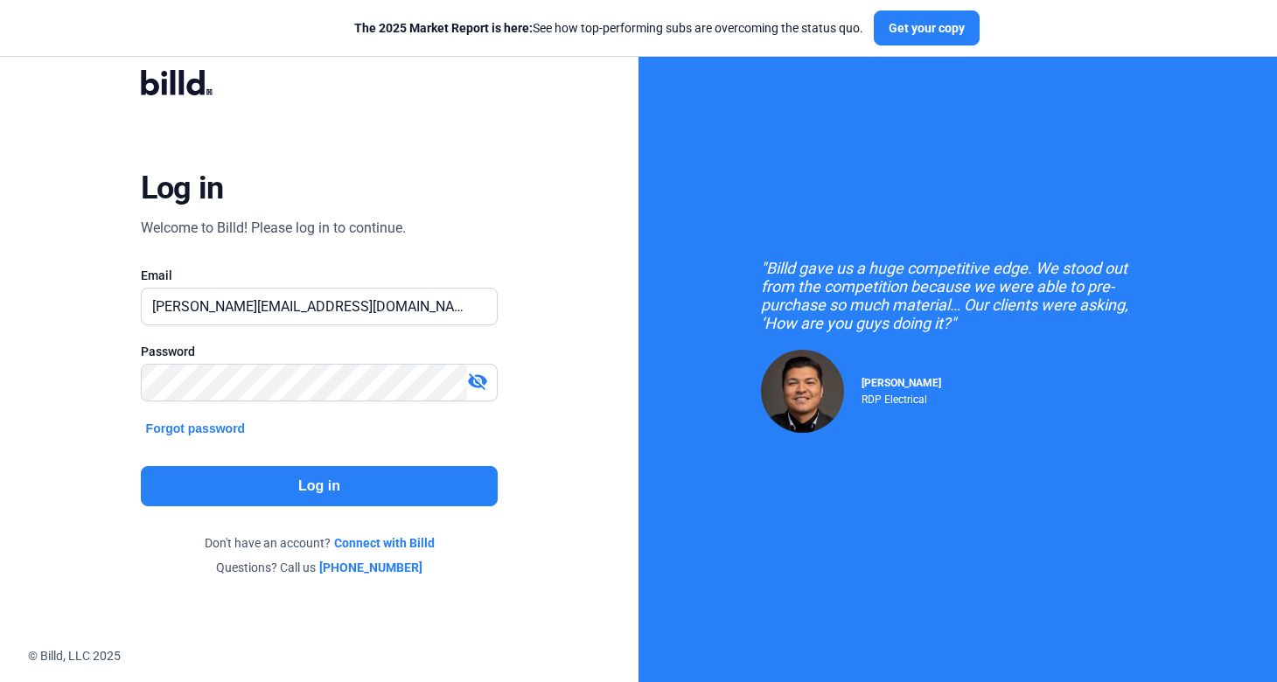
click at [334, 498] on button "Log in" at bounding box center [320, 486] width 358 height 40
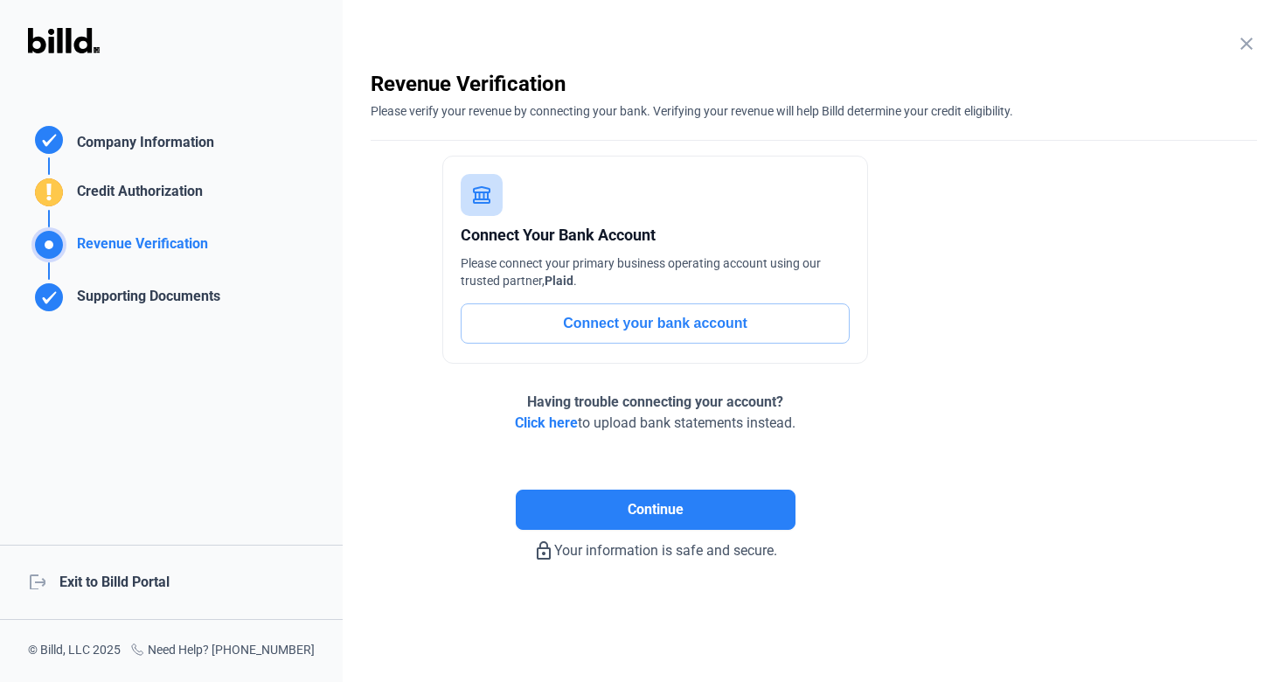
click at [143, 578] on div "logout Exit to Billd Portal" at bounding box center [171, 582] width 343 height 75
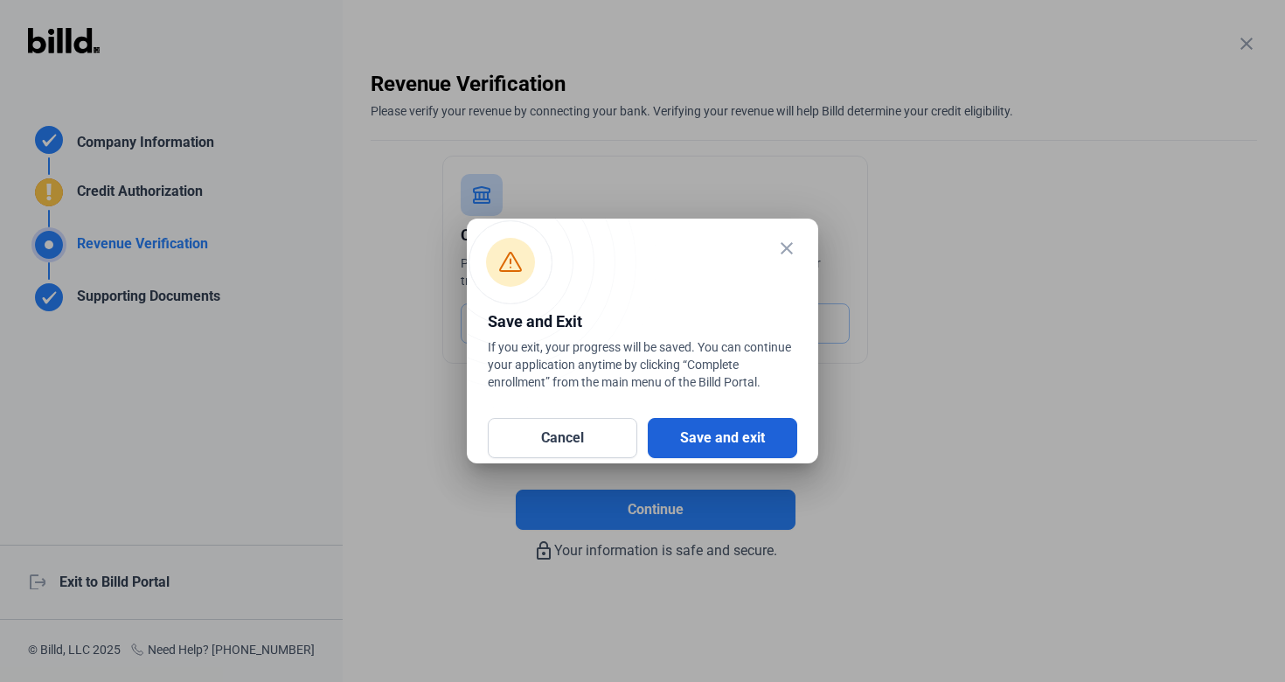
click at [689, 456] on button "Save and exit" at bounding box center [723, 438] width 150 height 40
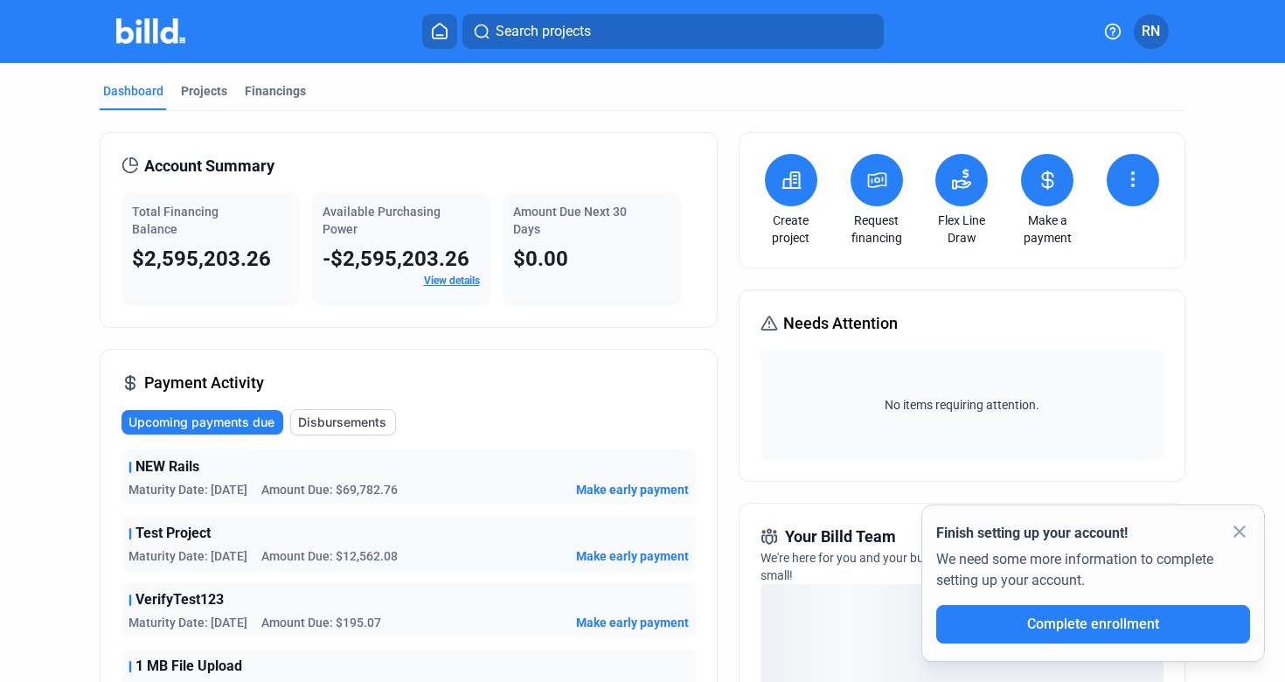
click at [1237, 537] on mat-icon "close" at bounding box center [1239, 531] width 21 height 21
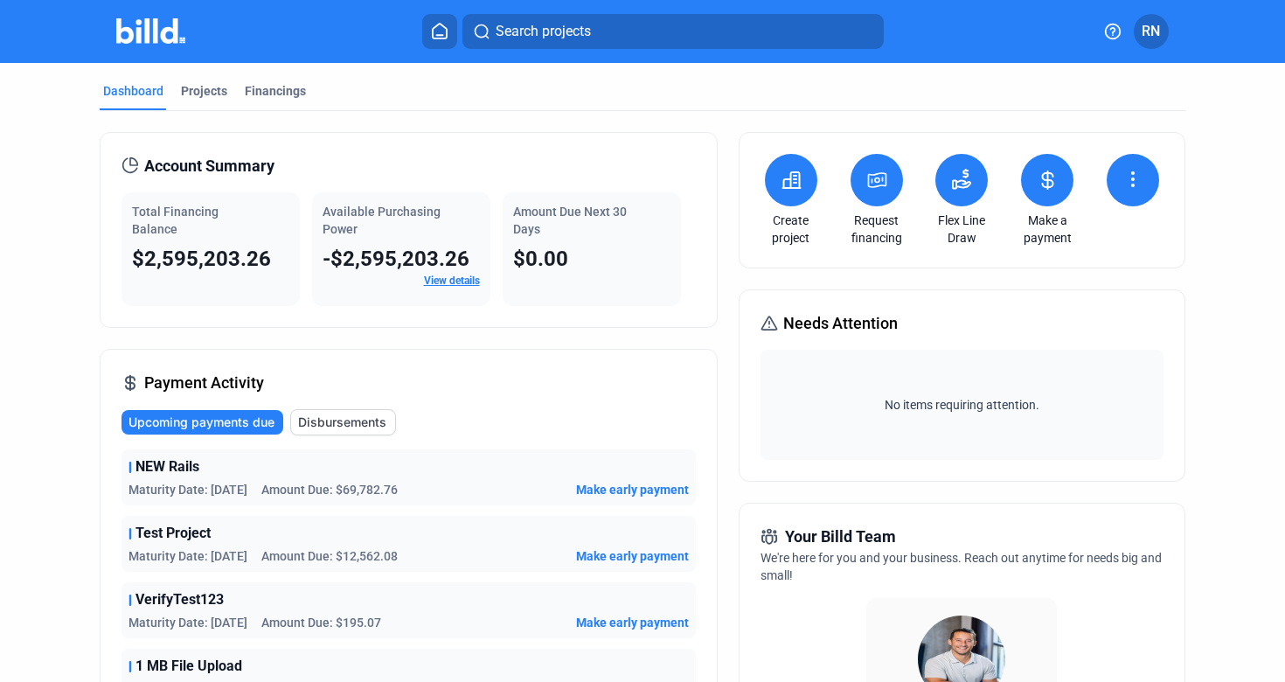
click at [1152, 31] on span "RN" at bounding box center [1151, 31] width 18 height 21
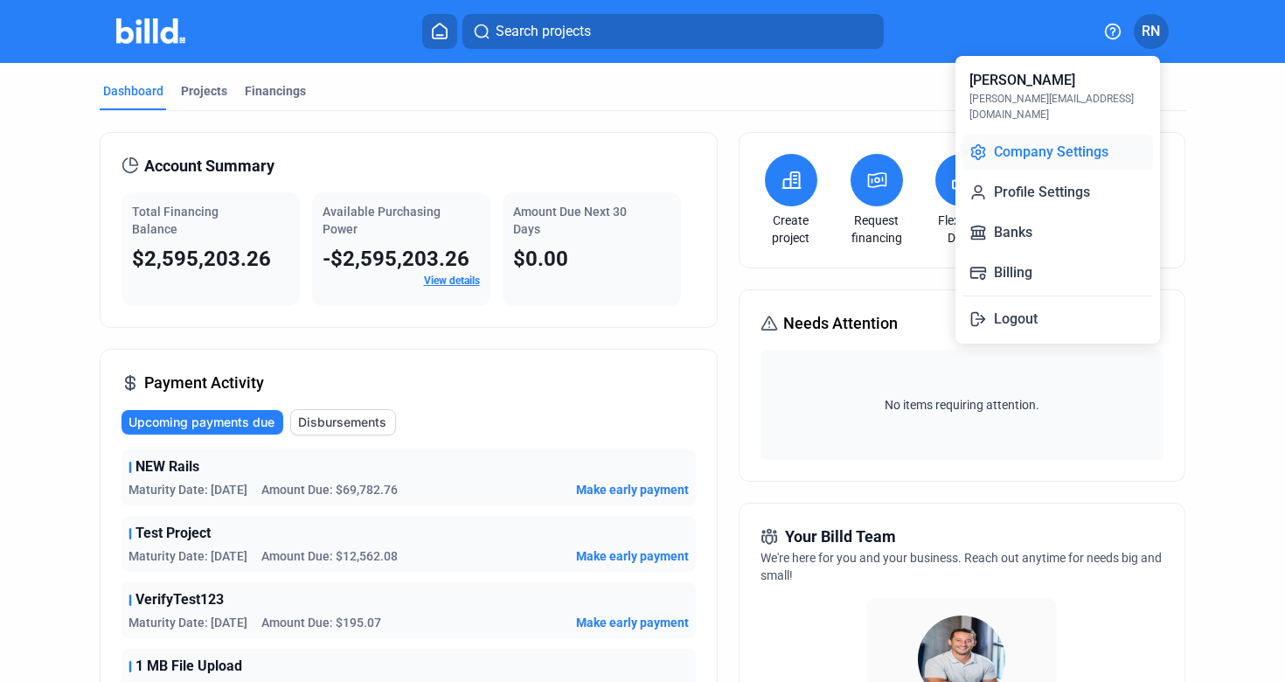
click at [1099, 135] on button "Company Settings" at bounding box center [1058, 152] width 191 height 35
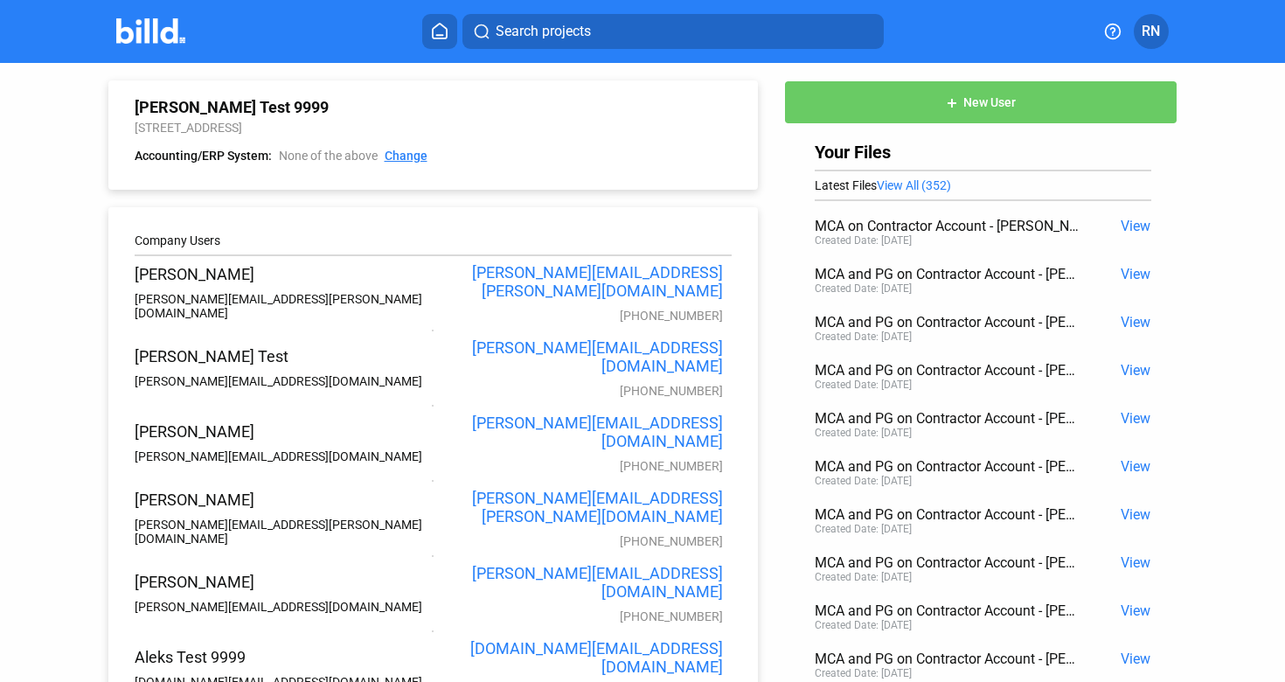
click at [407, 157] on link "Change" at bounding box center [406, 156] width 43 height 17
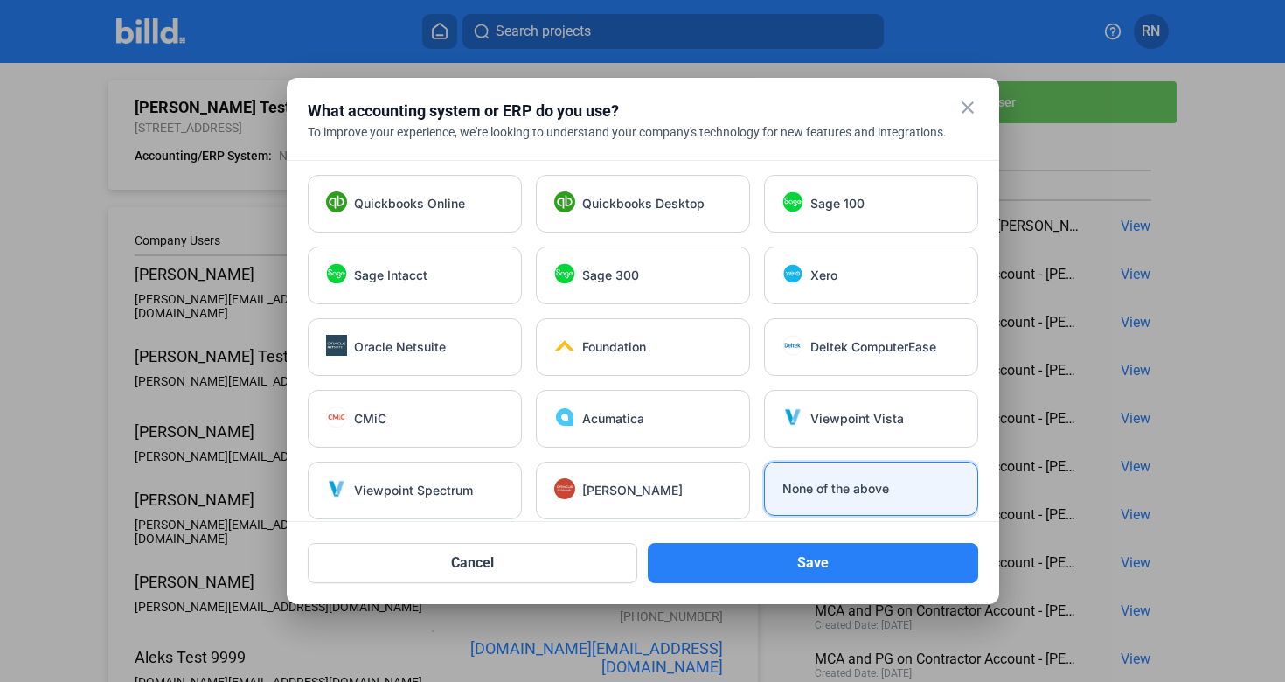
click at [970, 110] on mat-icon "close" at bounding box center [967, 107] width 21 height 21
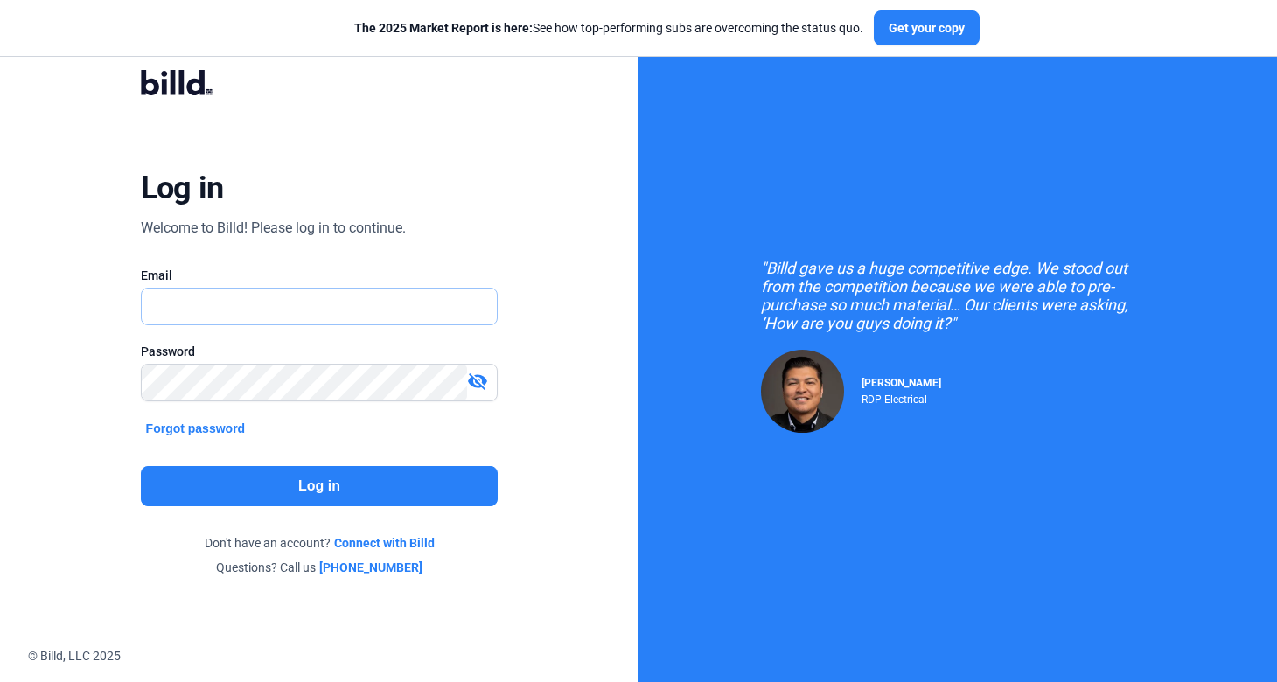
type input "[PERSON_NAME][EMAIL_ADDRESS][DOMAIN_NAME]"
click at [387, 498] on button "Log in" at bounding box center [320, 486] width 358 height 40
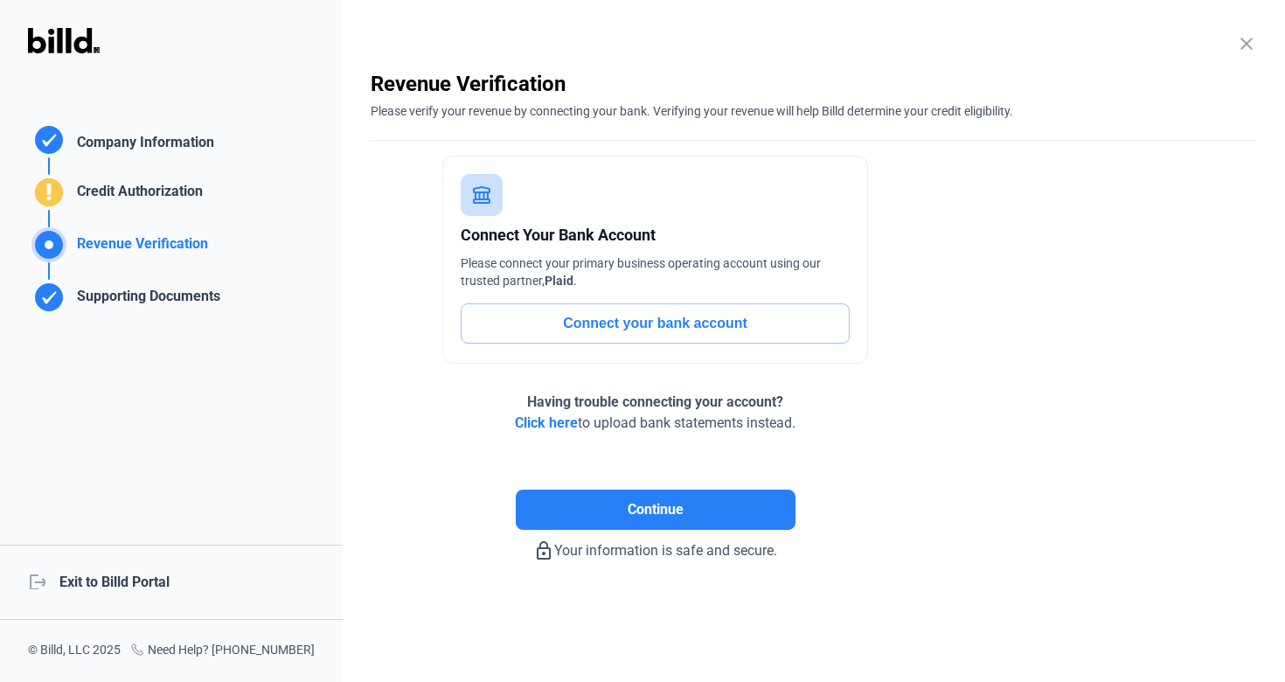
click at [150, 581] on div "logout Exit to Billd Portal" at bounding box center [171, 582] width 343 height 75
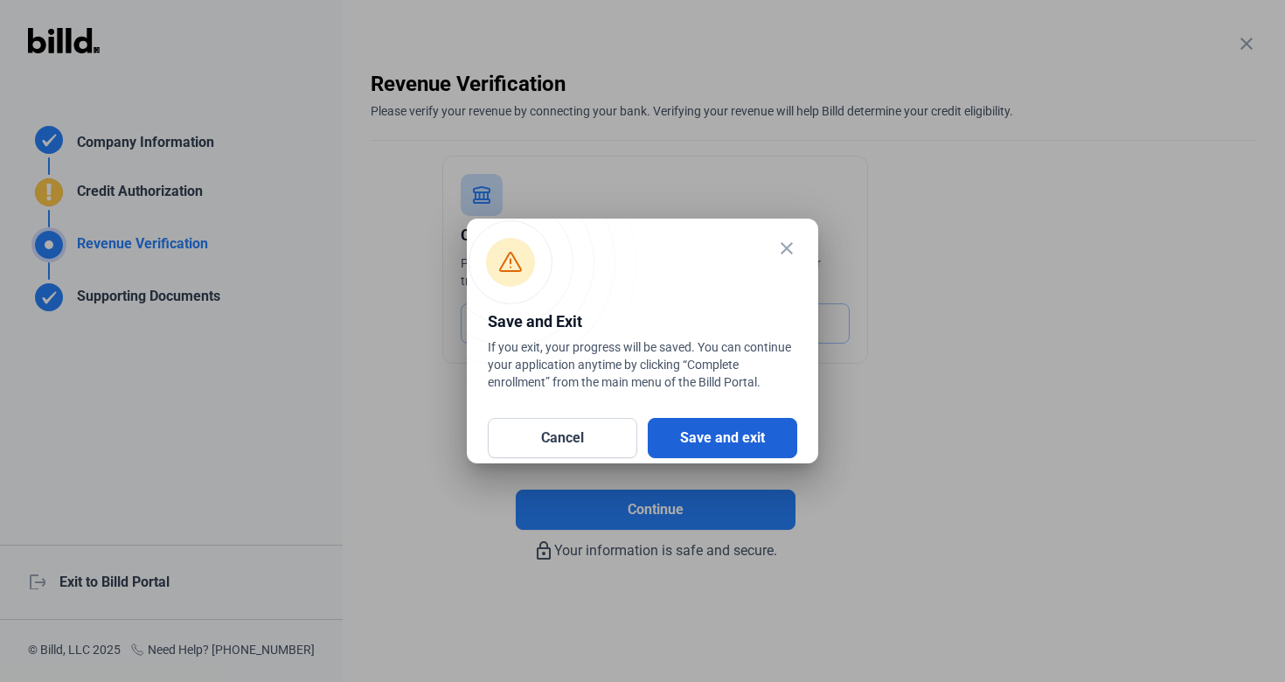
click at [690, 435] on button "Save and exit" at bounding box center [723, 438] width 150 height 40
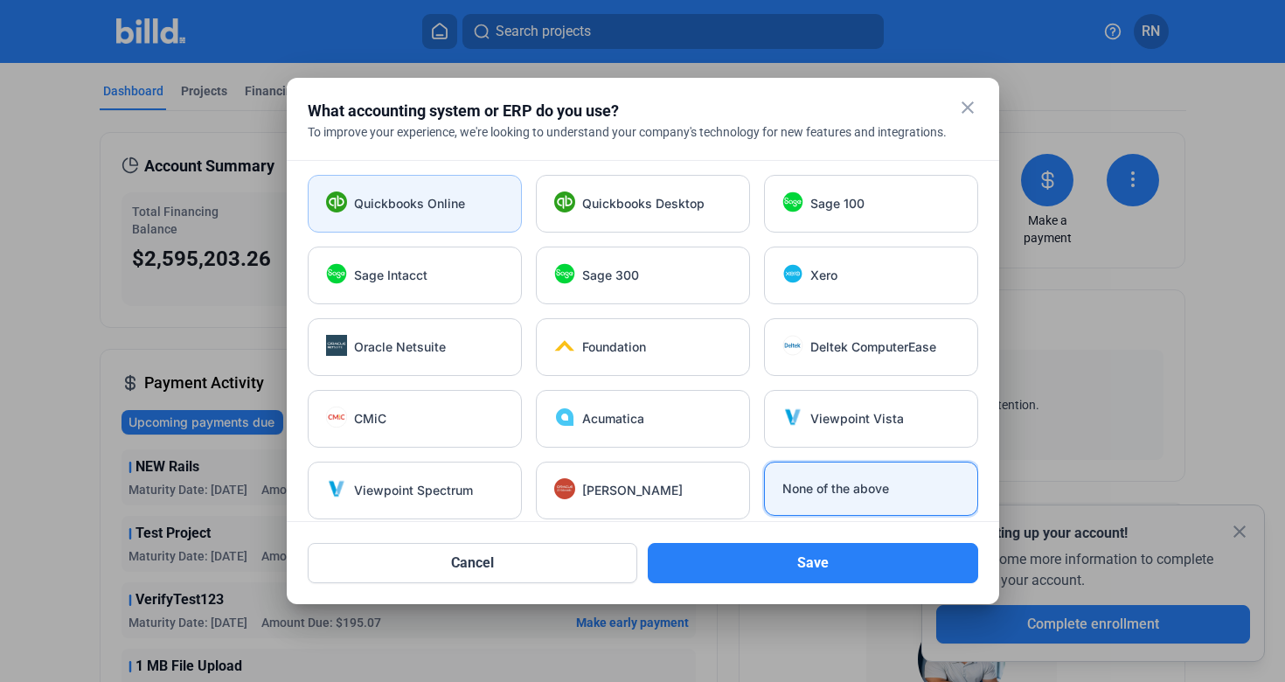
click at [493, 222] on div "Quickbooks Online" at bounding box center [415, 204] width 214 height 58
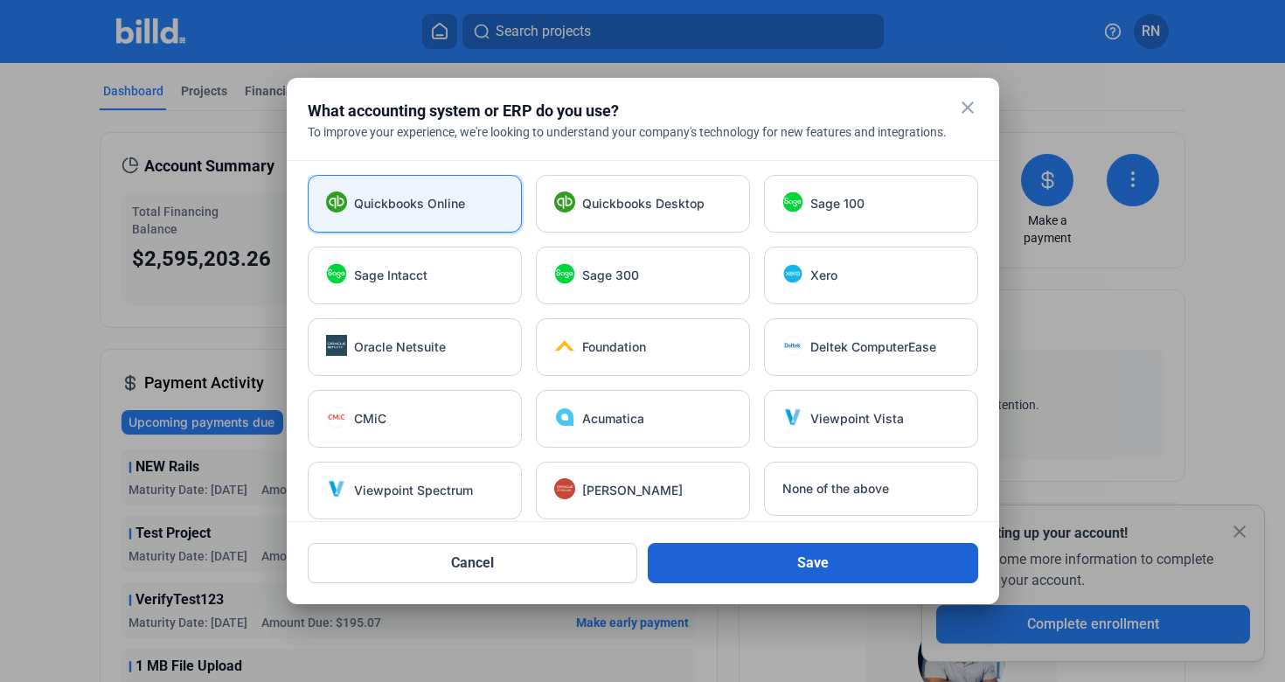
click at [767, 565] on button "Save" at bounding box center [813, 563] width 331 height 40
